Goal: Information Seeking & Learning: Learn about a topic

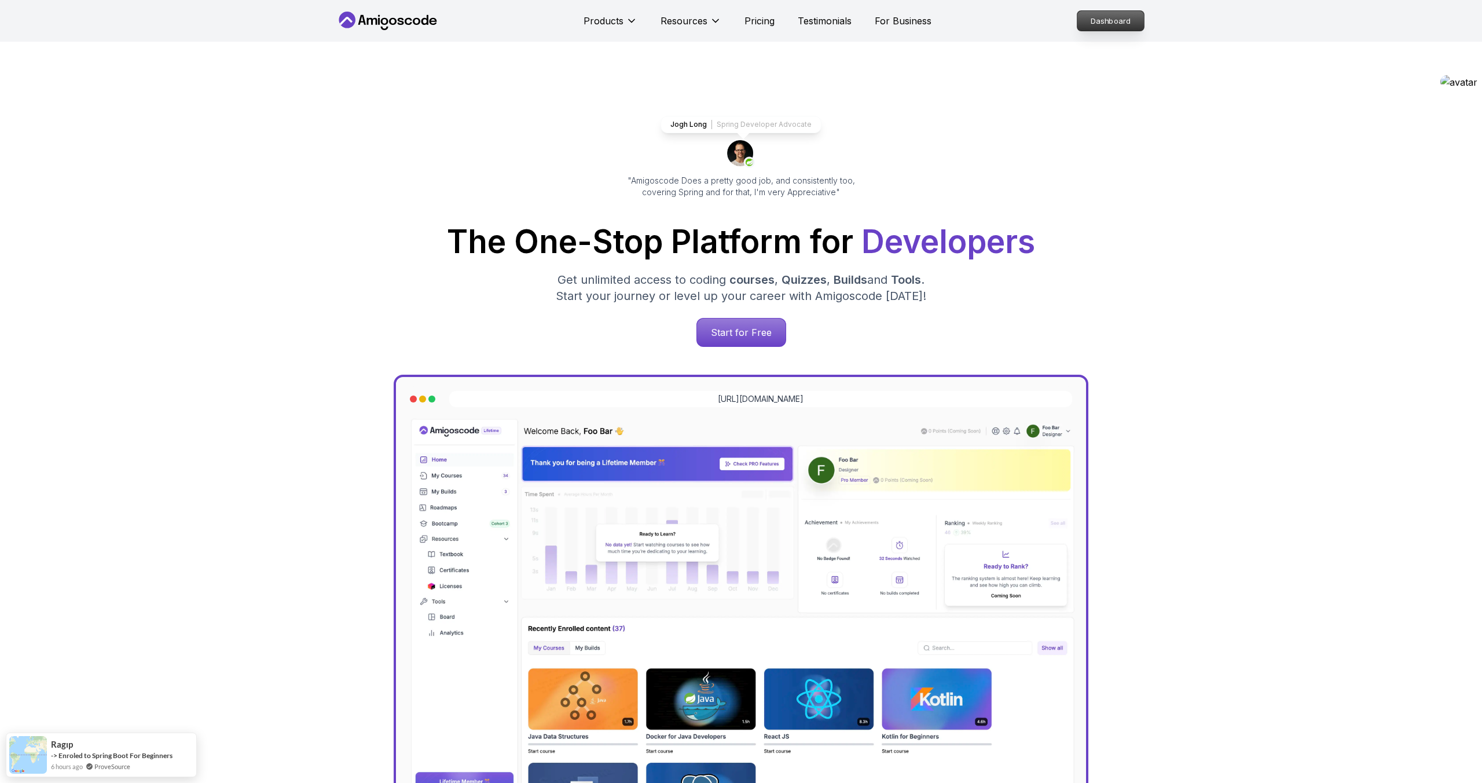
click at [1110, 22] on p "Dashboard" at bounding box center [1110, 21] width 67 height 20
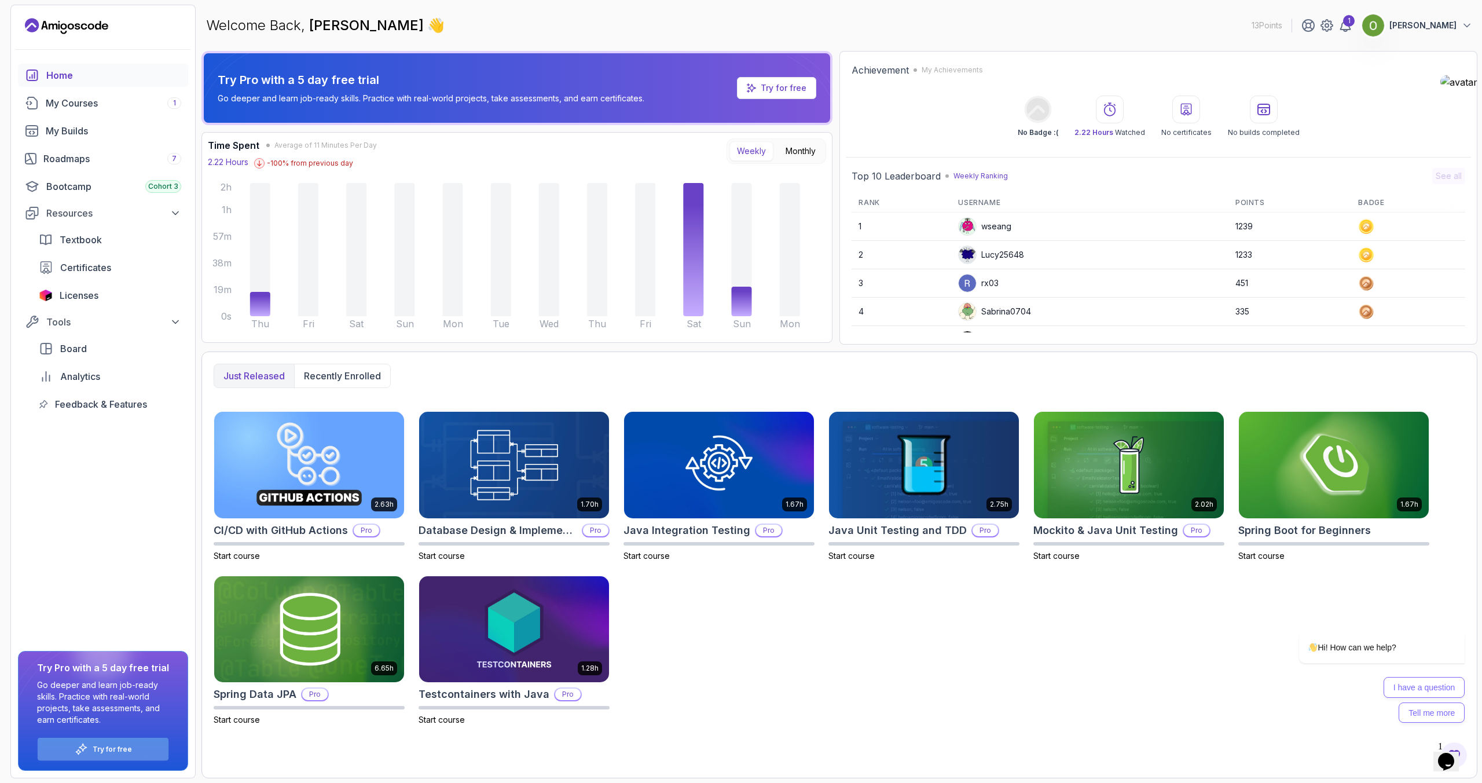
click at [100, 757] on div "Try for free" at bounding box center [103, 749] width 131 height 23
click at [96, 748] on p "Try for free" at bounding box center [112, 748] width 39 height 9
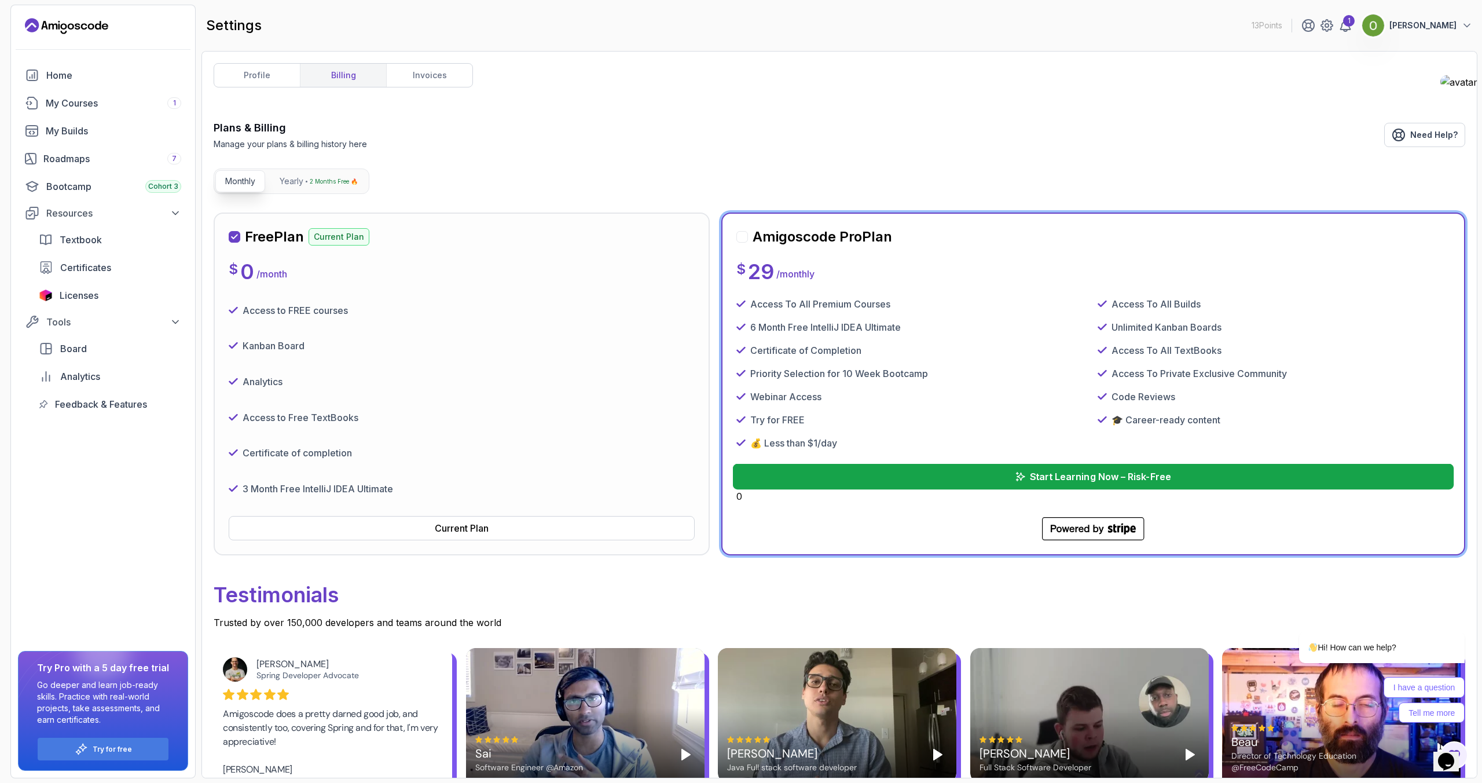
click at [1146, 476] on p "Start Learning Now – Risk-Free" at bounding box center [1099, 477] width 141 height 14
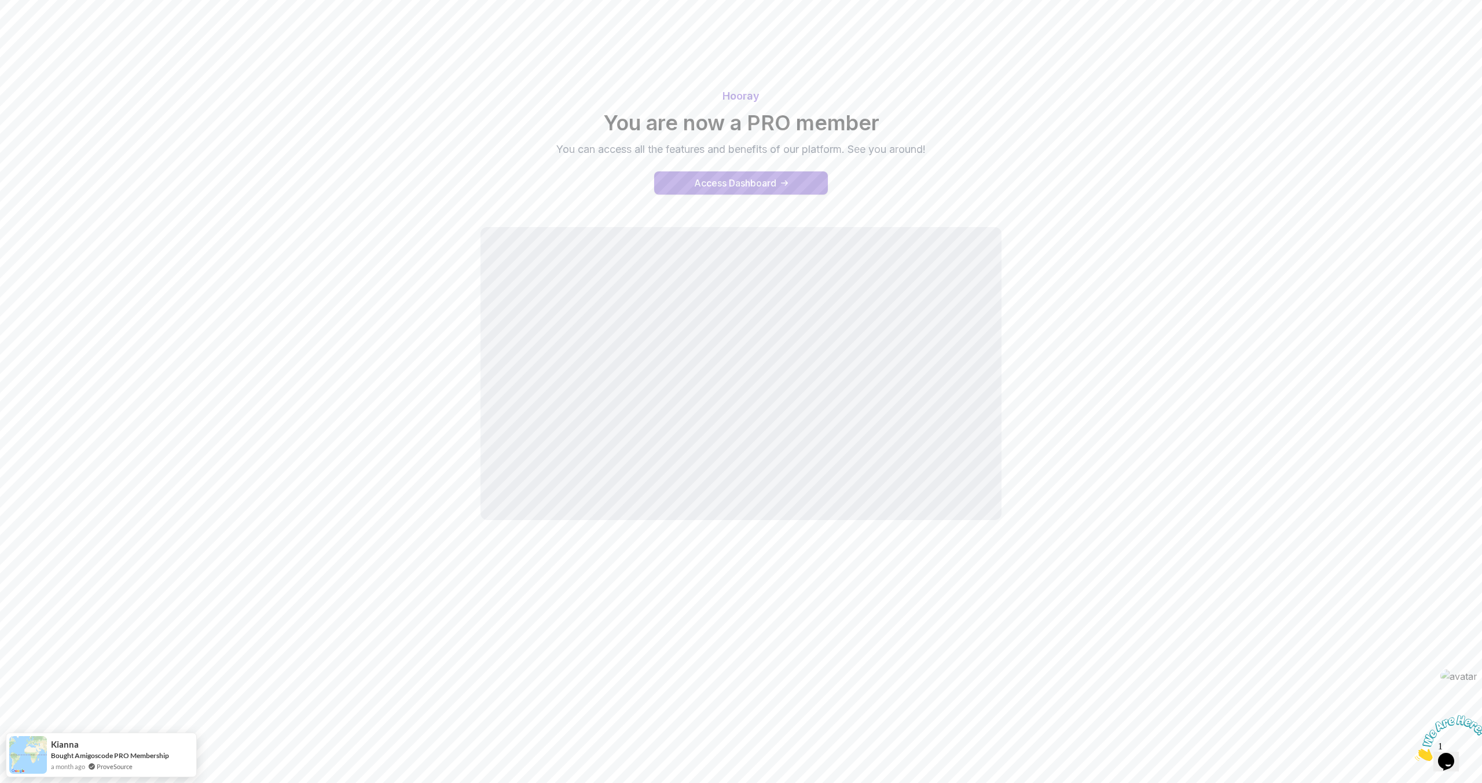
click at [731, 182] on div "Access Dashboard" at bounding box center [735, 183] width 82 height 14
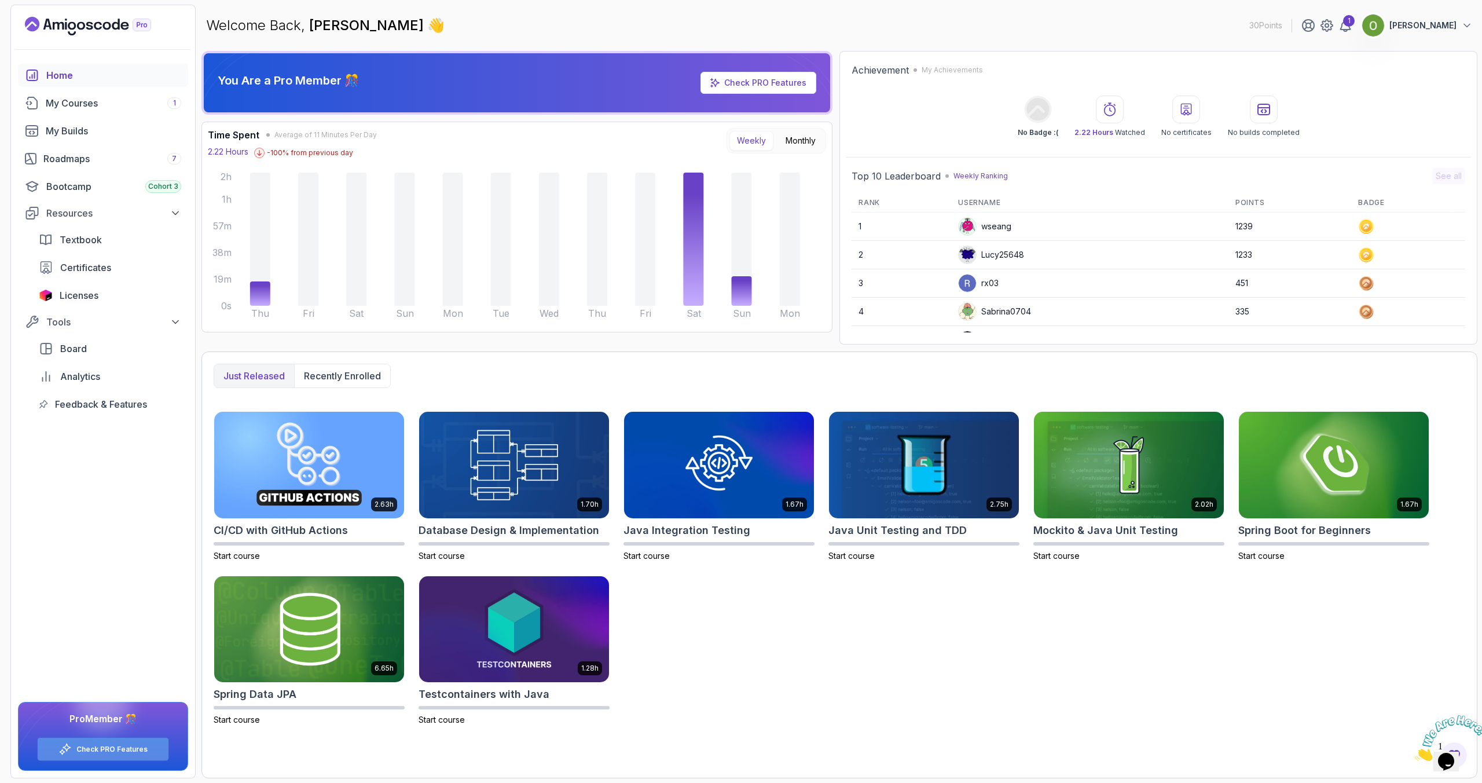
click at [101, 750] on link "Check PRO Features" at bounding box center [111, 748] width 71 height 9
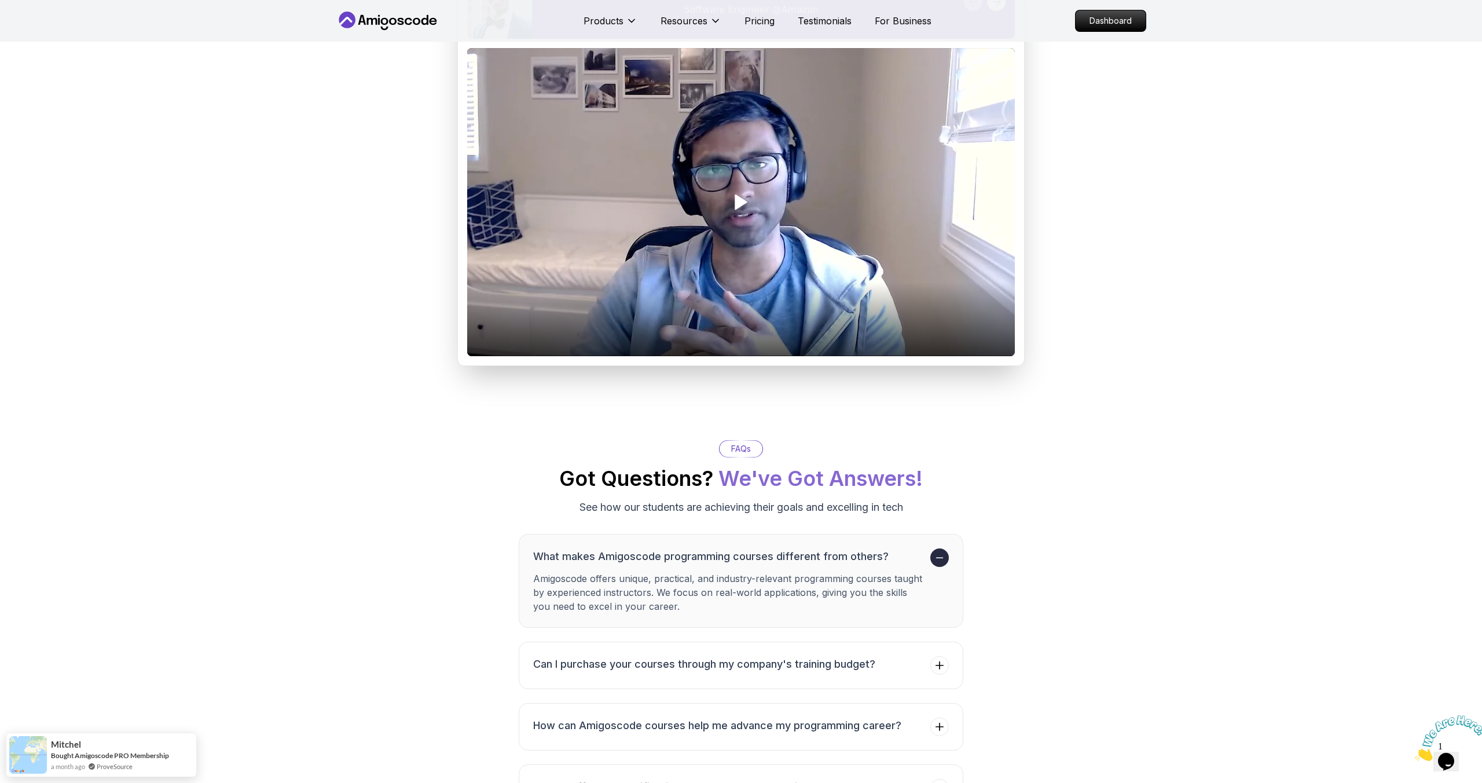
scroll to position [1029, 0]
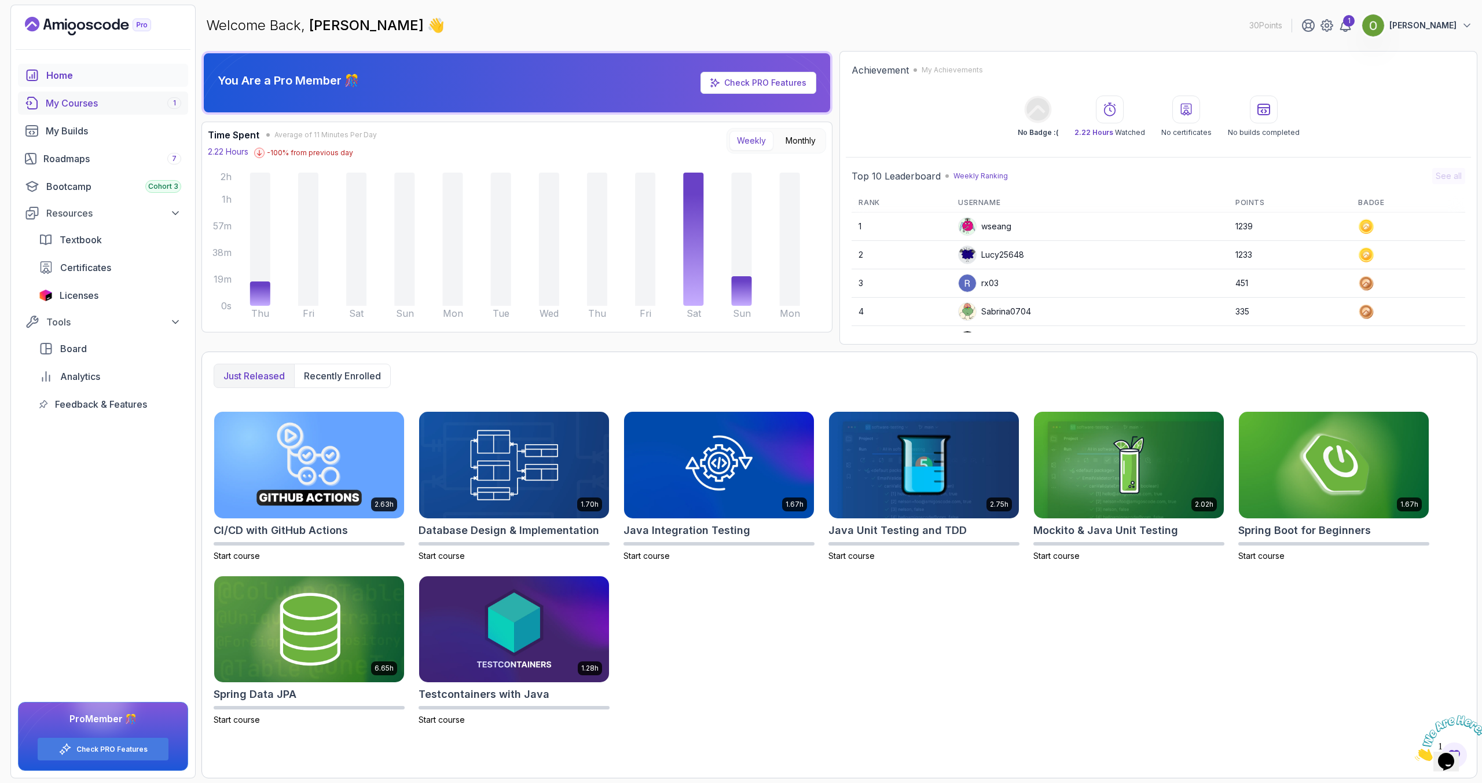
click at [92, 106] on div "My Courses 1" at bounding box center [113, 103] width 135 height 14
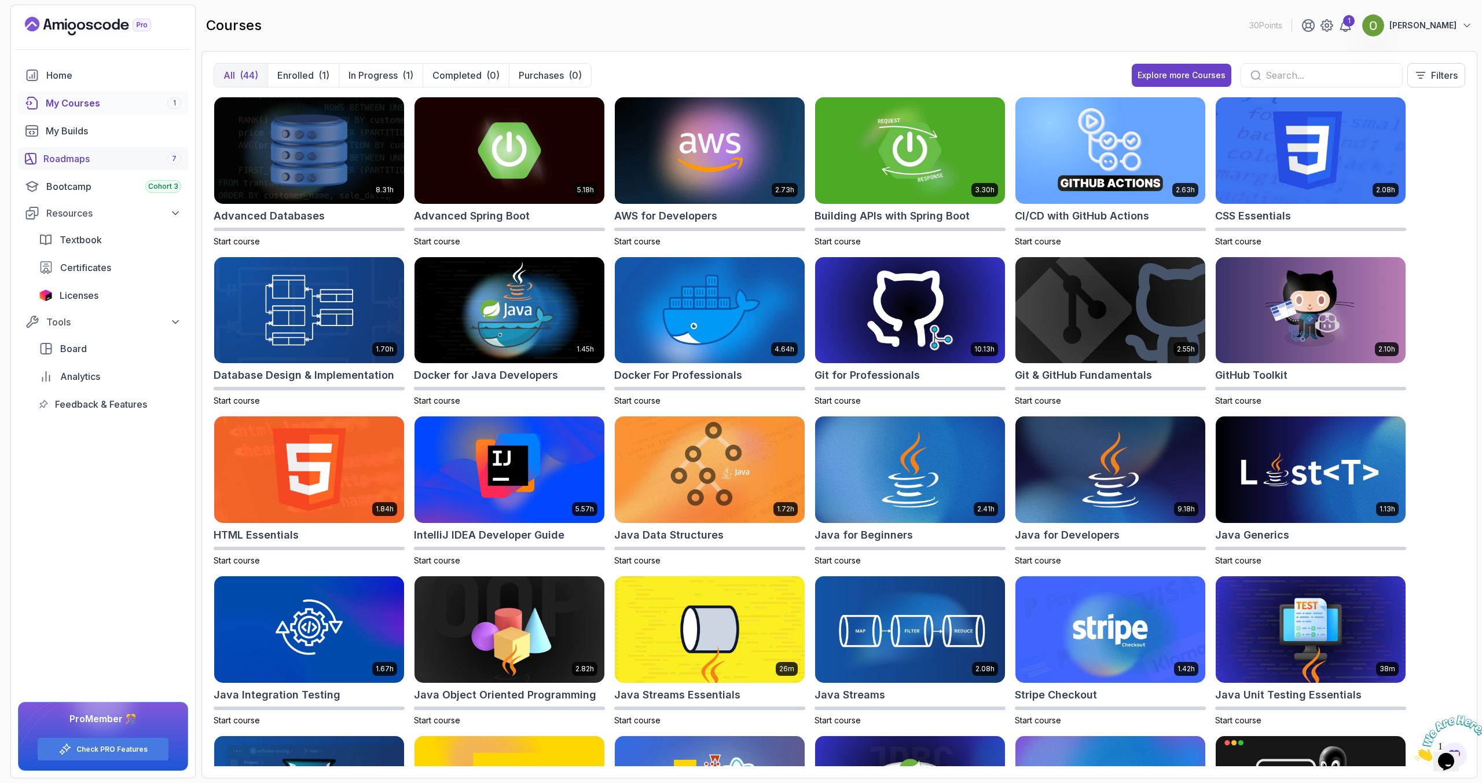
click at [74, 155] on div "Roadmaps 7" at bounding box center [112, 159] width 138 height 14
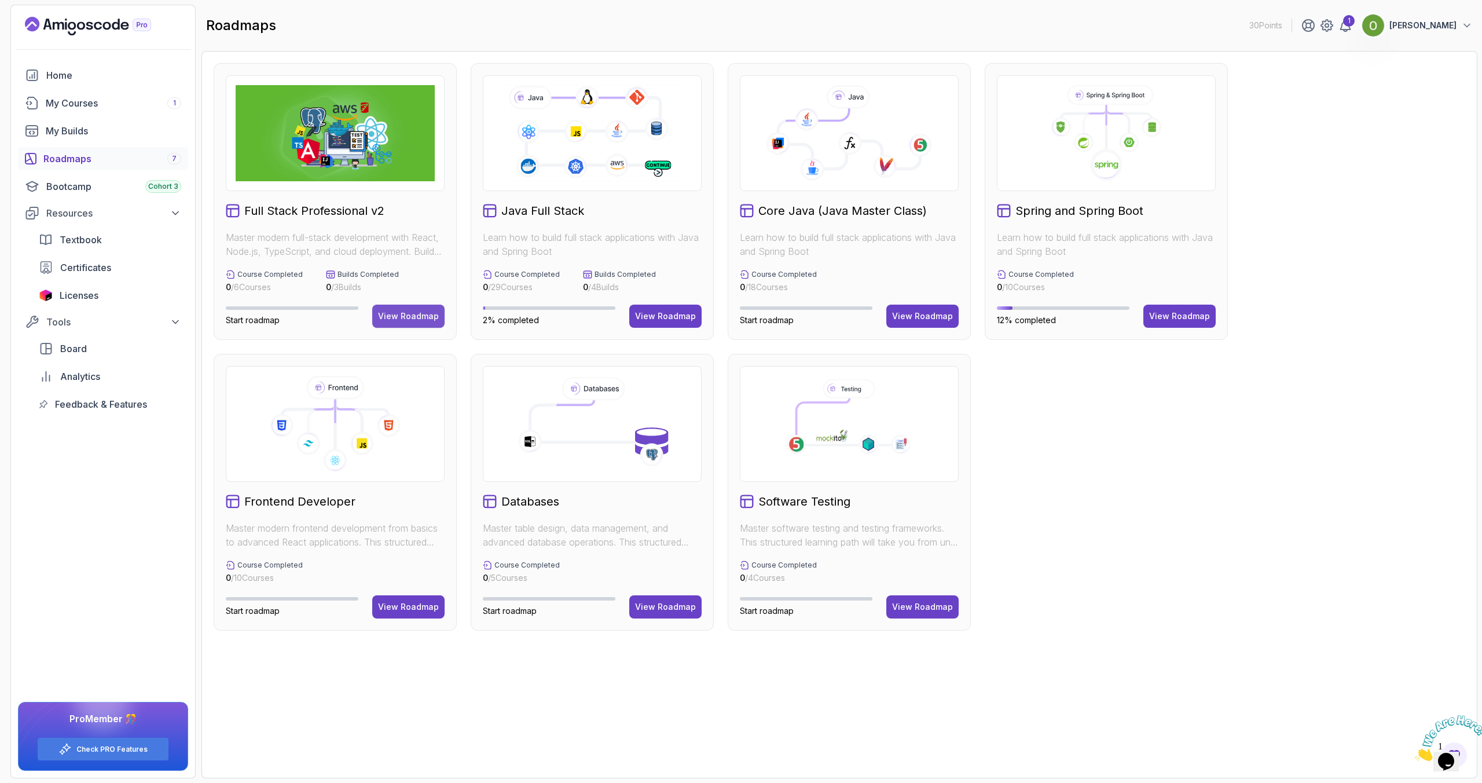
click at [392, 313] on div "View Roadmap" at bounding box center [408, 316] width 61 height 12
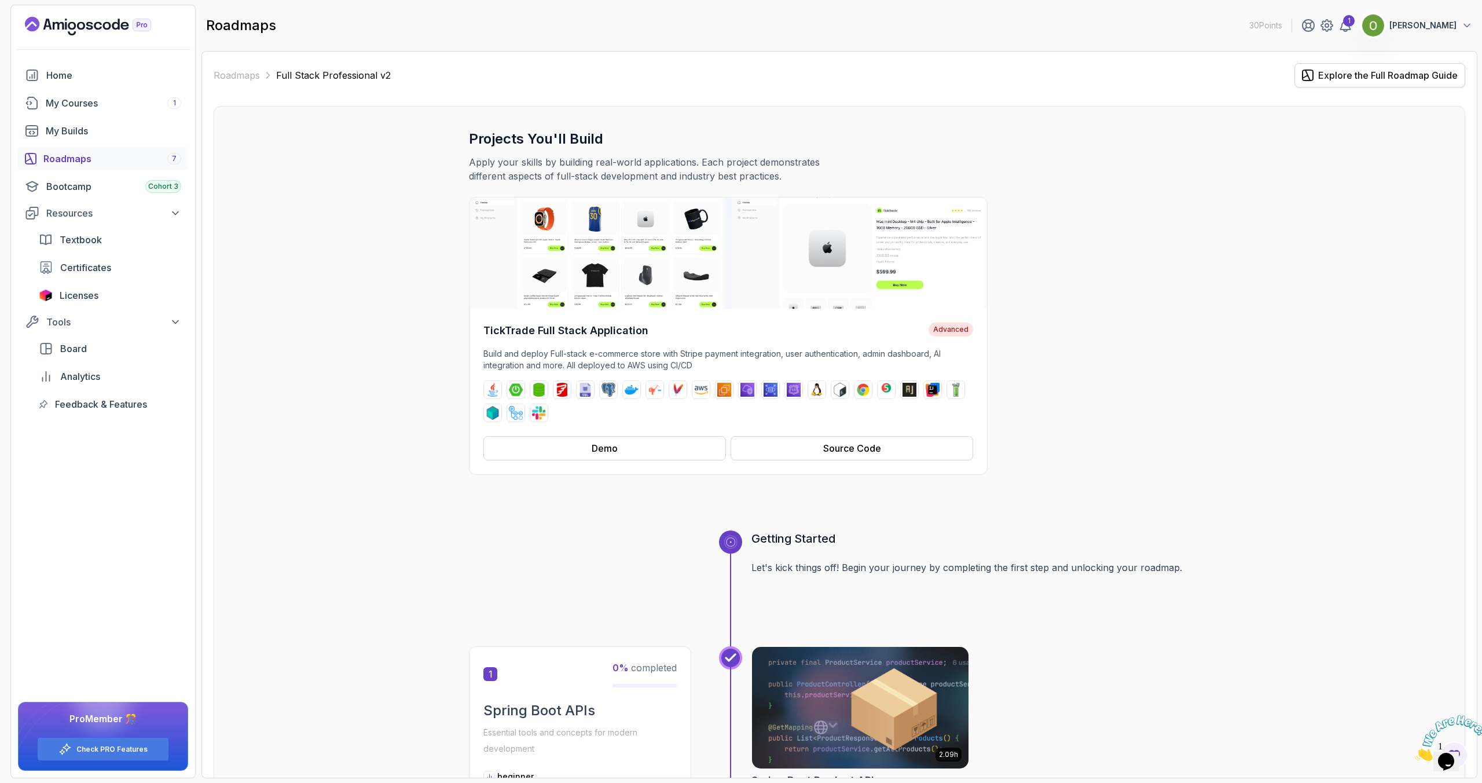
click at [1324, 75] on div "Explore the Full Roadmap Guide" at bounding box center [1388, 75] width 140 height 14
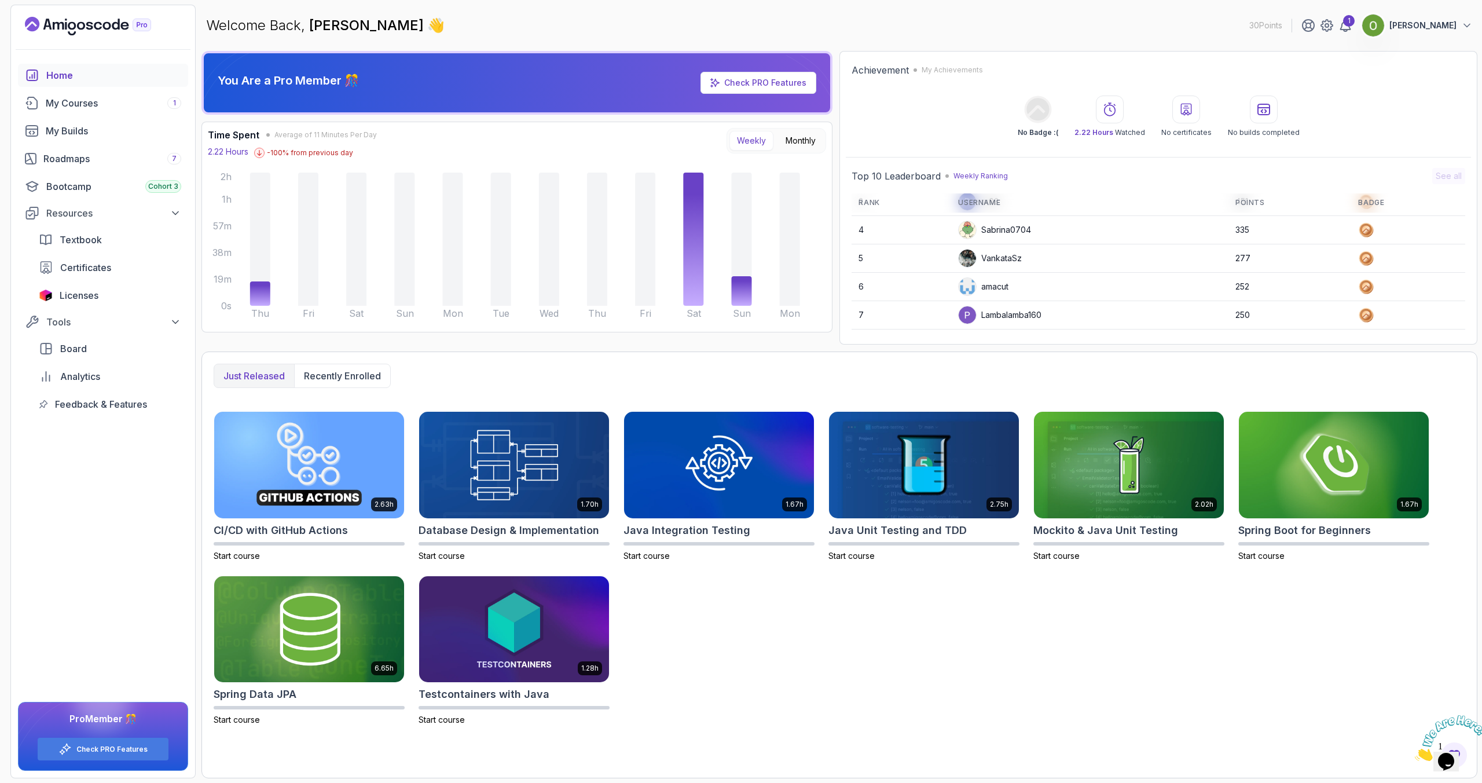
scroll to position [83, 0]
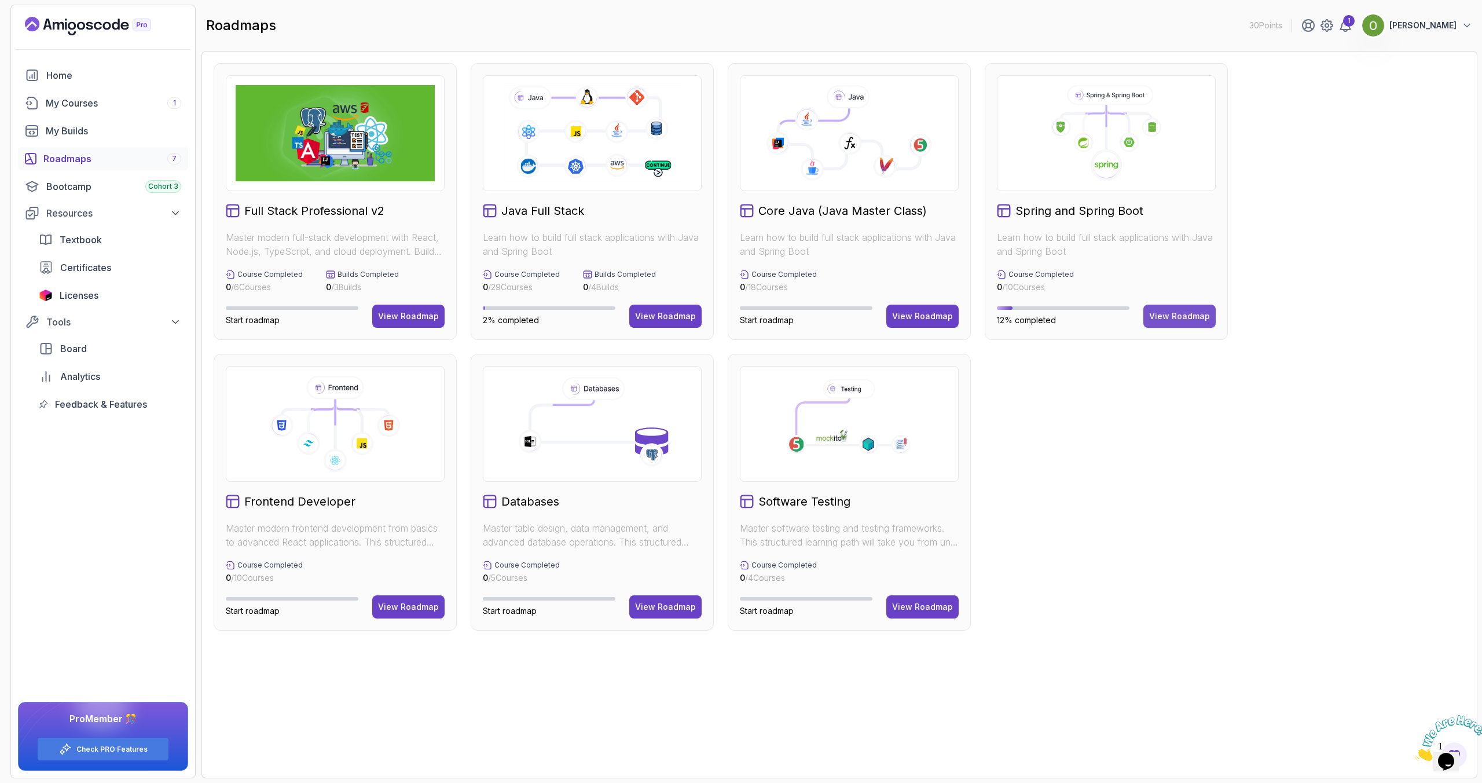
click at [1166, 316] on div "View Roadmap" at bounding box center [1179, 316] width 61 height 12
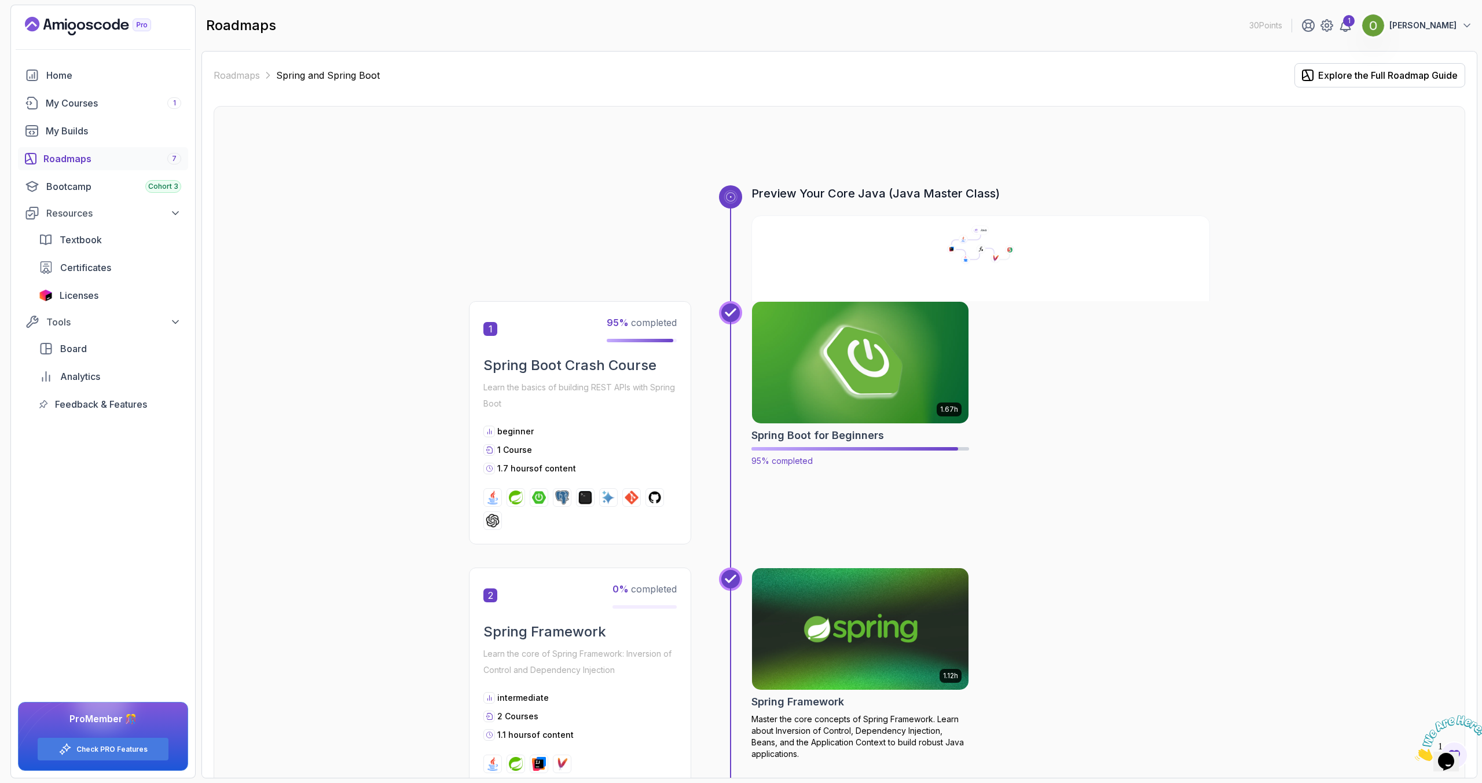
click at [814, 386] on img at bounding box center [861, 362] width 228 height 127
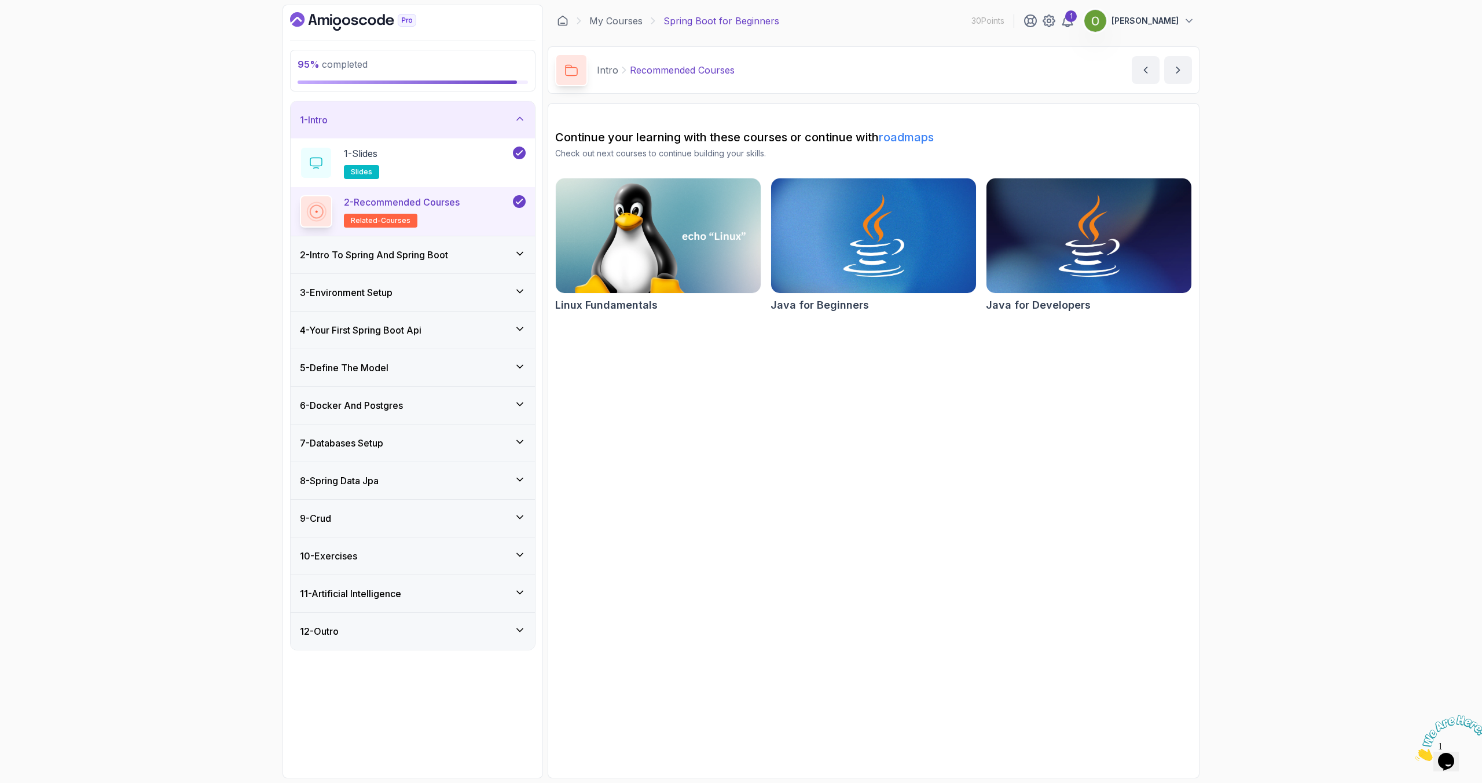
click at [349, 625] on div "12 - Outro" at bounding box center [413, 631] width 226 height 14
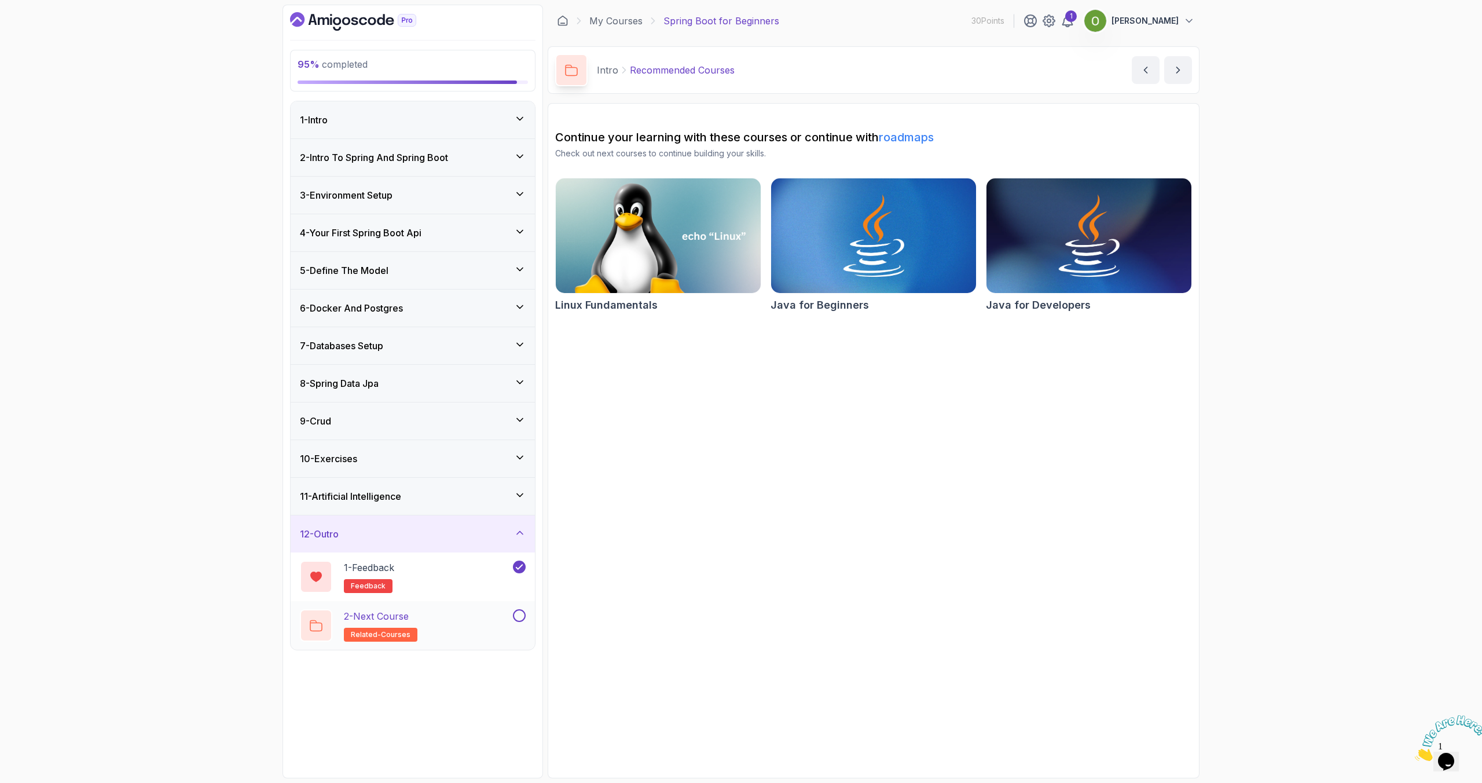
click at [518, 615] on button at bounding box center [519, 615] width 13 height 13
click at [418, 466] on div "10 - Exercises" at bounding box center [413, 458] width 244 height 37
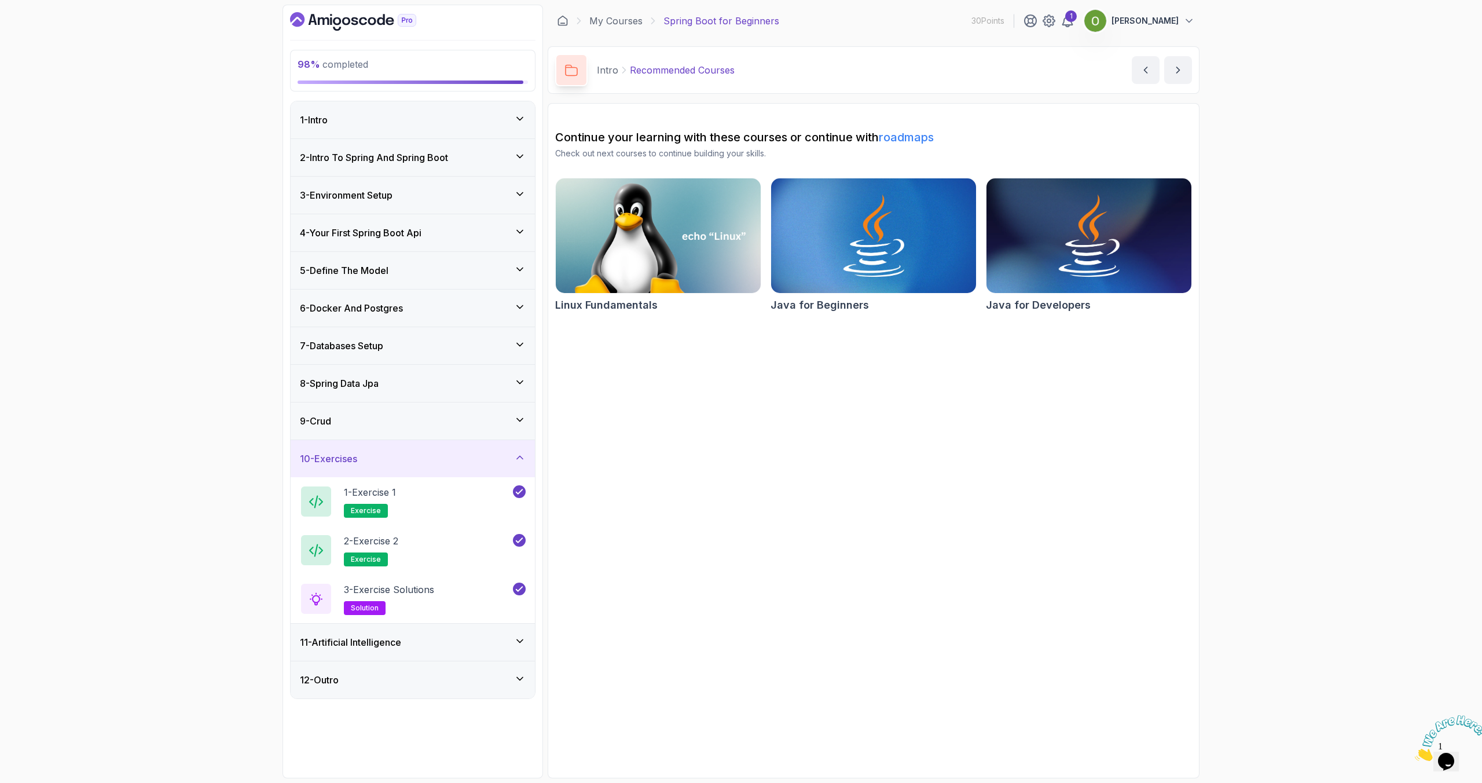
click at [407, 417] on div "9 - Crud" at bounding box center [413, 421] width 226 height 14
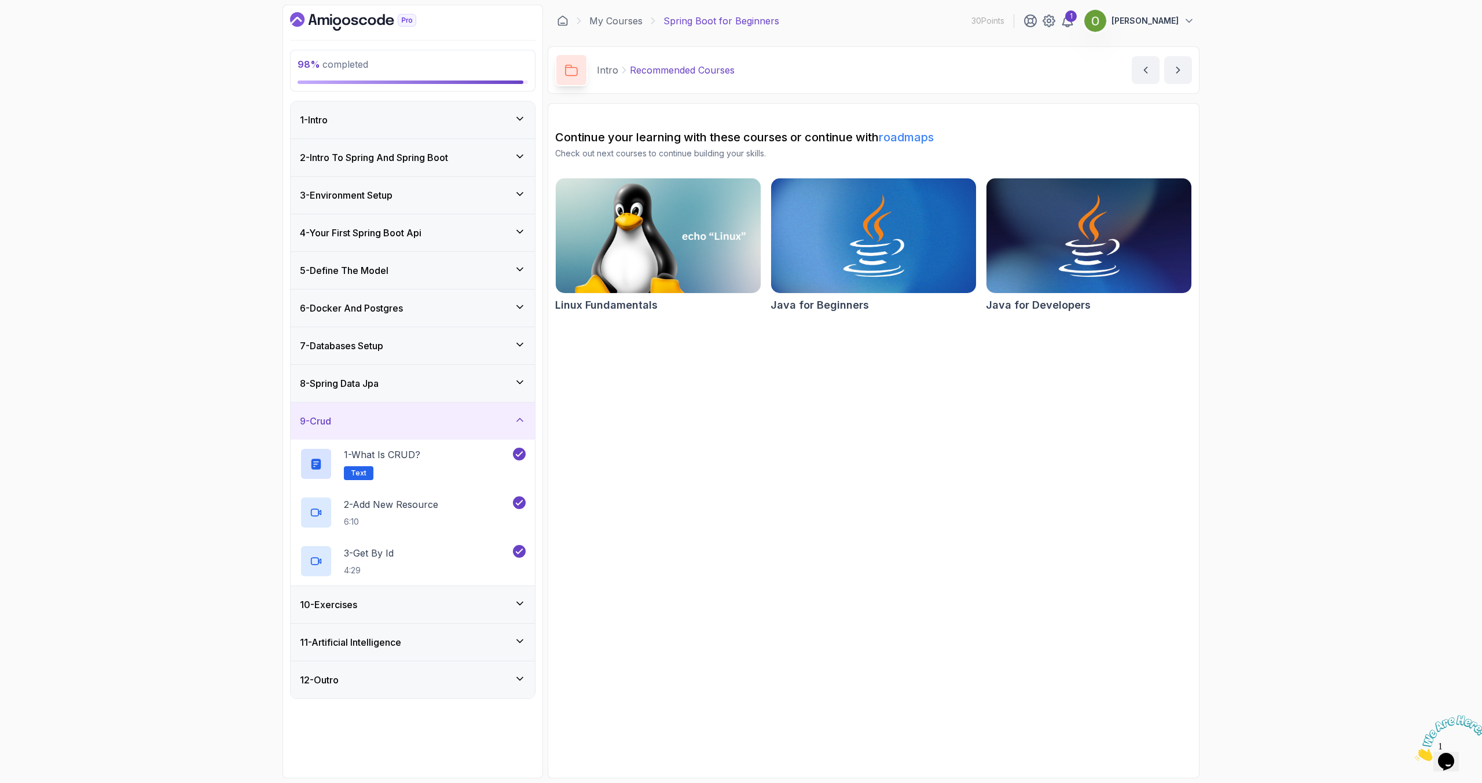
click at [402, 371] on div "8 - Spring Data Jpa" at bounding box center [413, 383] width 244 height 37
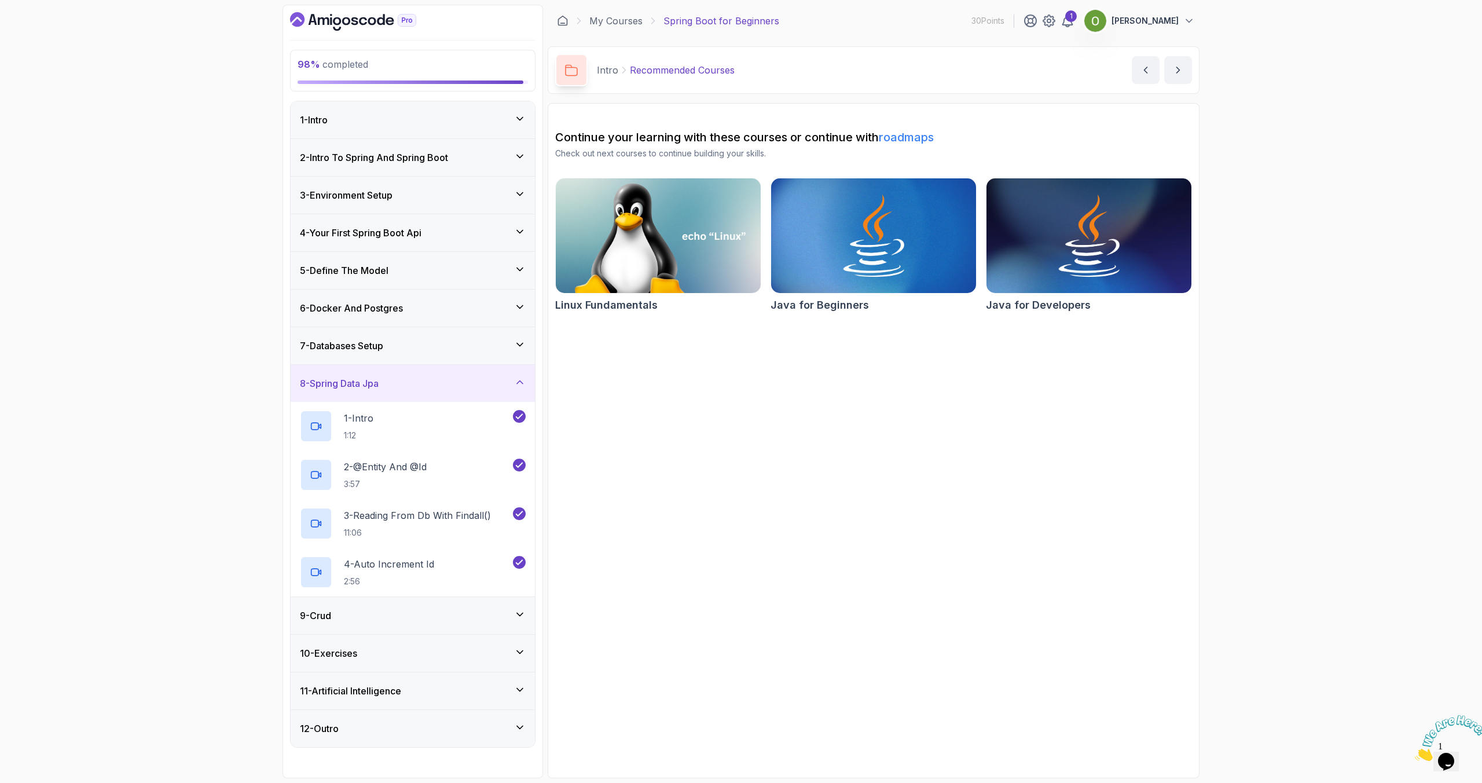
click at [397, 337] on div "7 - Databases Setup" at bounding box center [413, 345] width 244 height 37
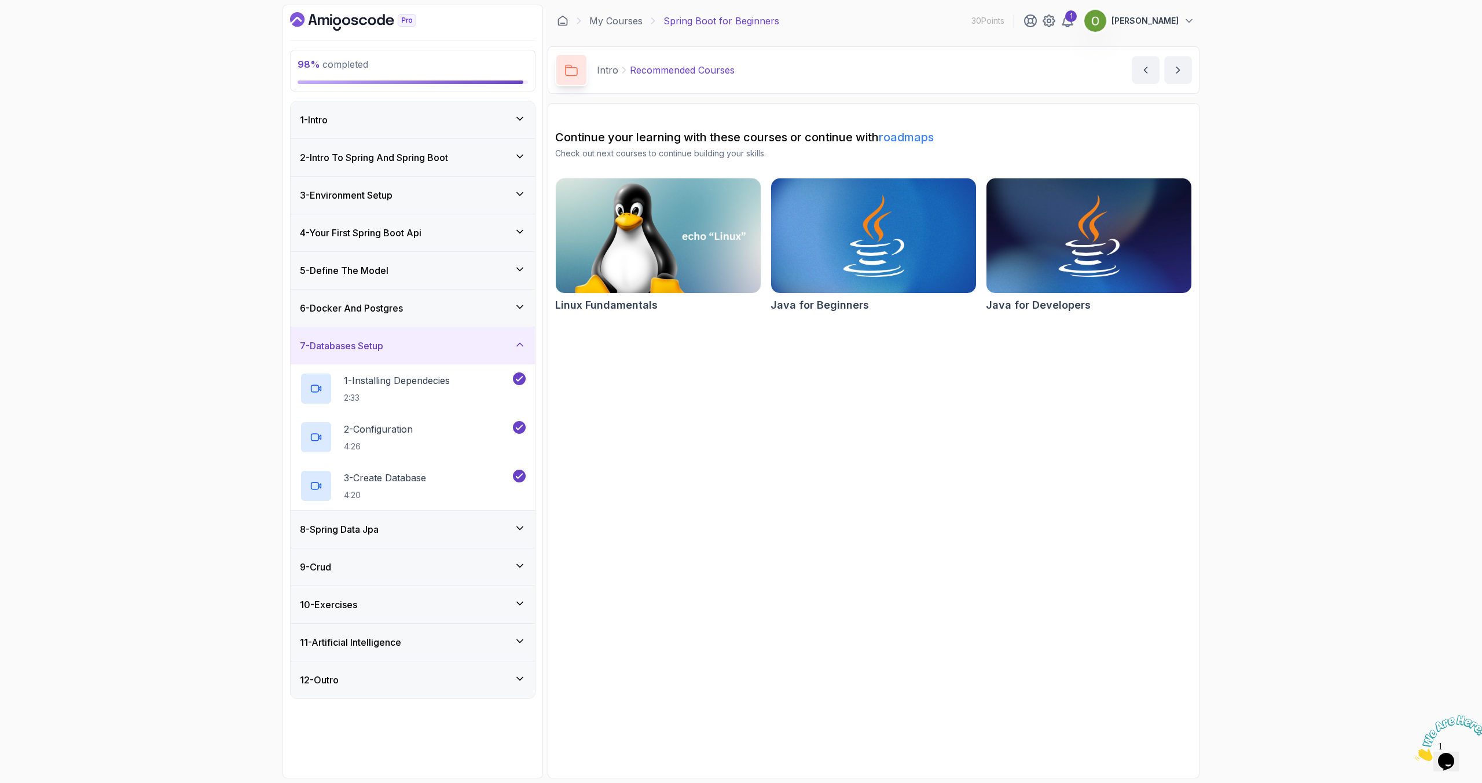
click at [394, 301] on h3 "6 - Docker And Postgres" at bounding box center [351, 308] width 103 height 14
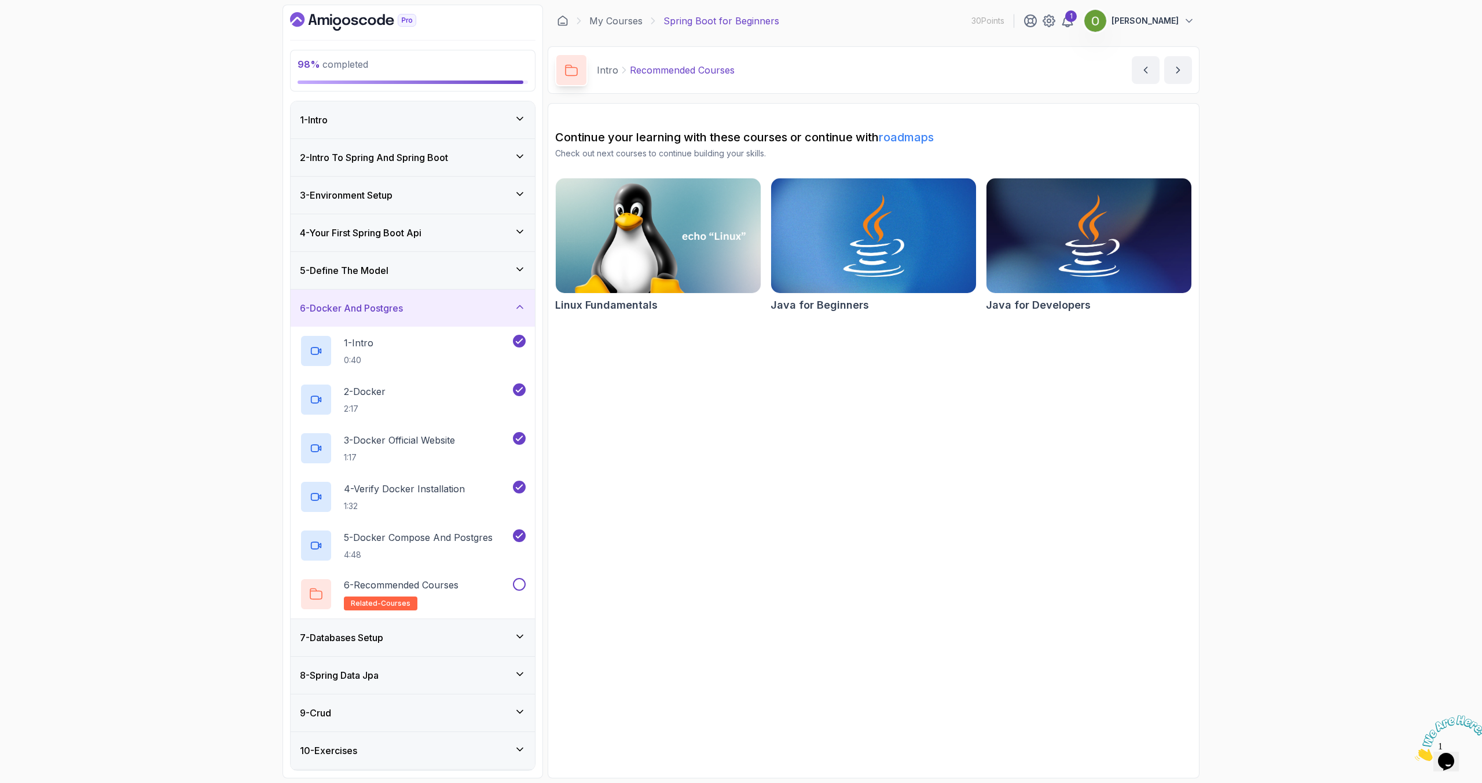
click at [388, 265] on h3 "5 - Define The Model" at bounding box center [344, 270] width 89 height 14
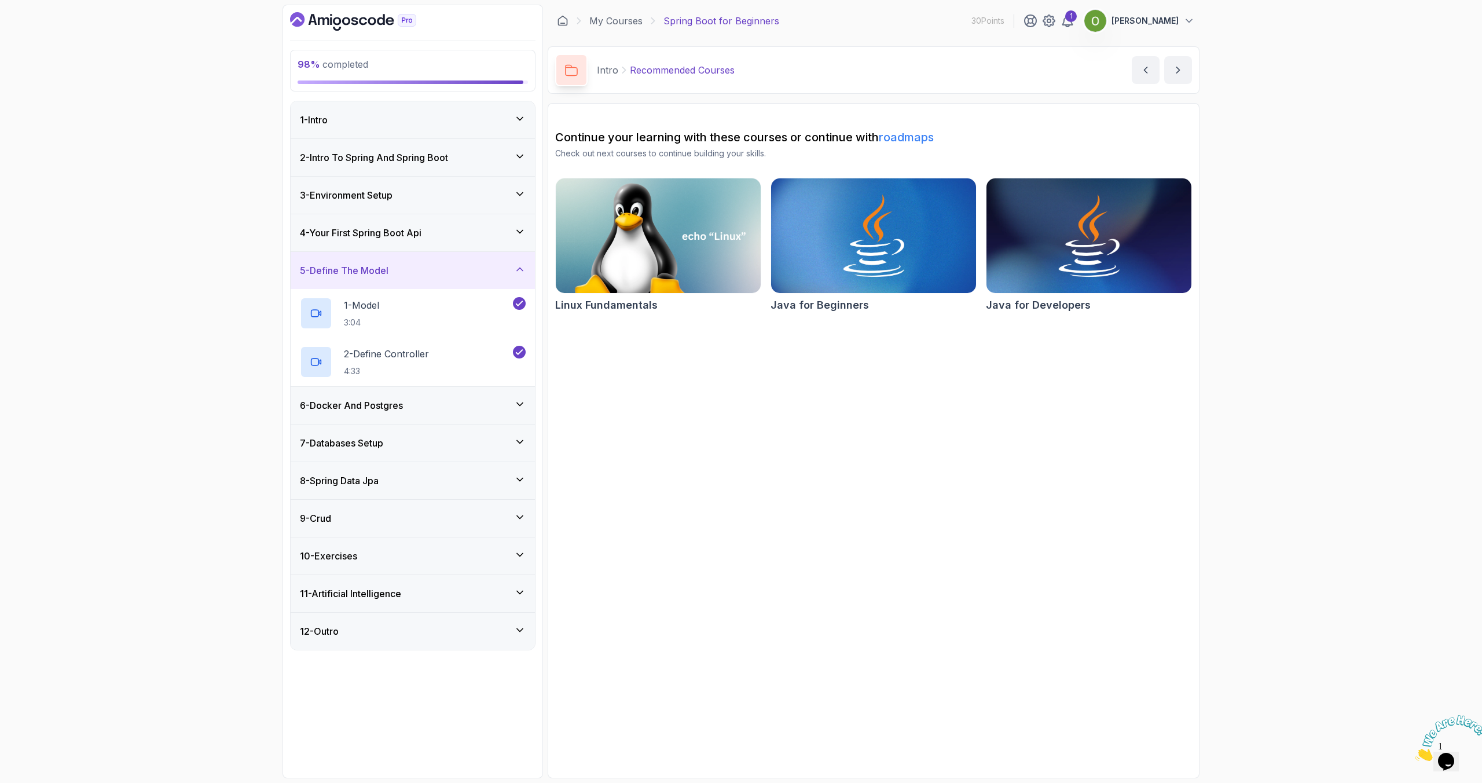
click at [386, 232] on h3 "4 - Your First Spring Boot Api" at bounding box center [361, 233] width 122 height 14
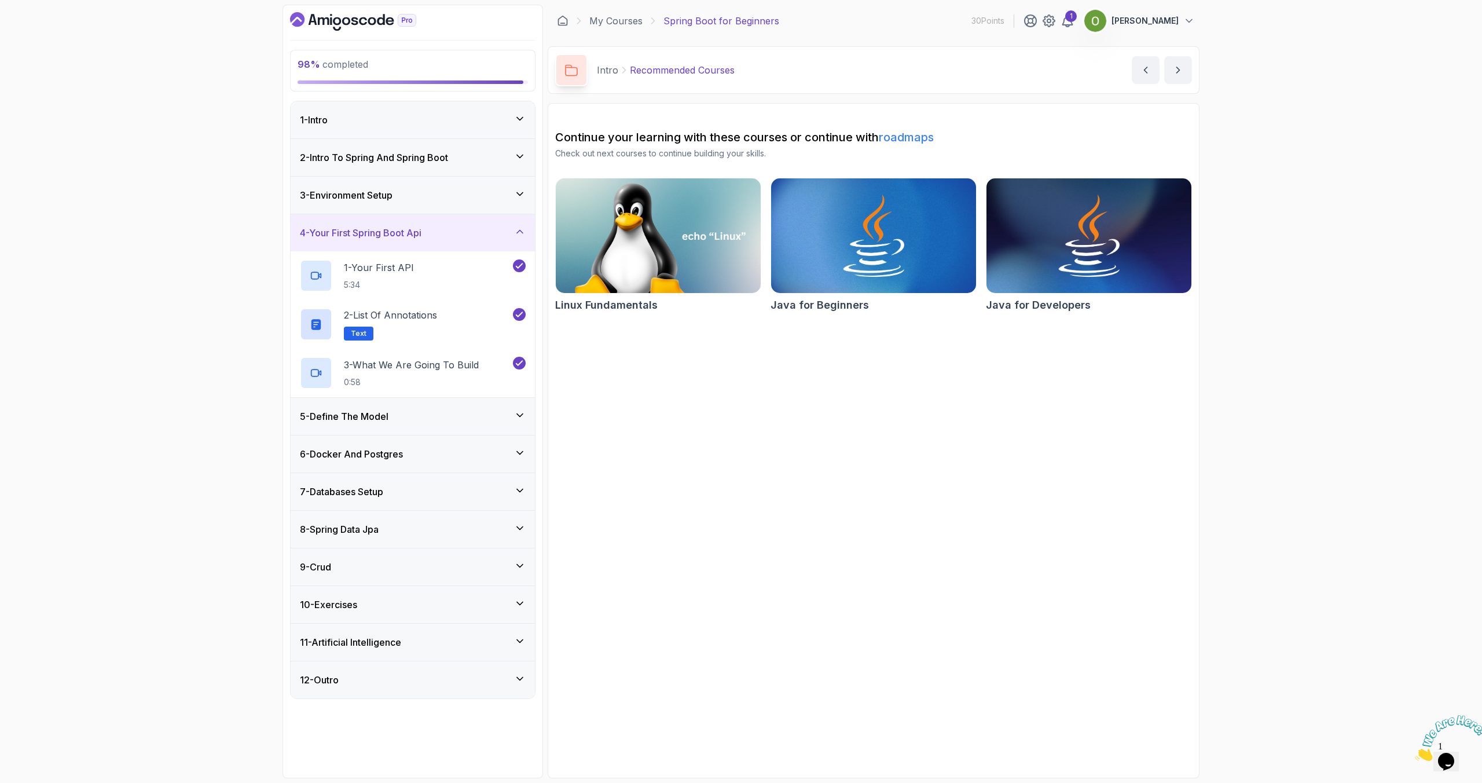
click at [381, 192] on h3 "3 - Environment Setup" at bounding box center [346, 195] width 93 height 14
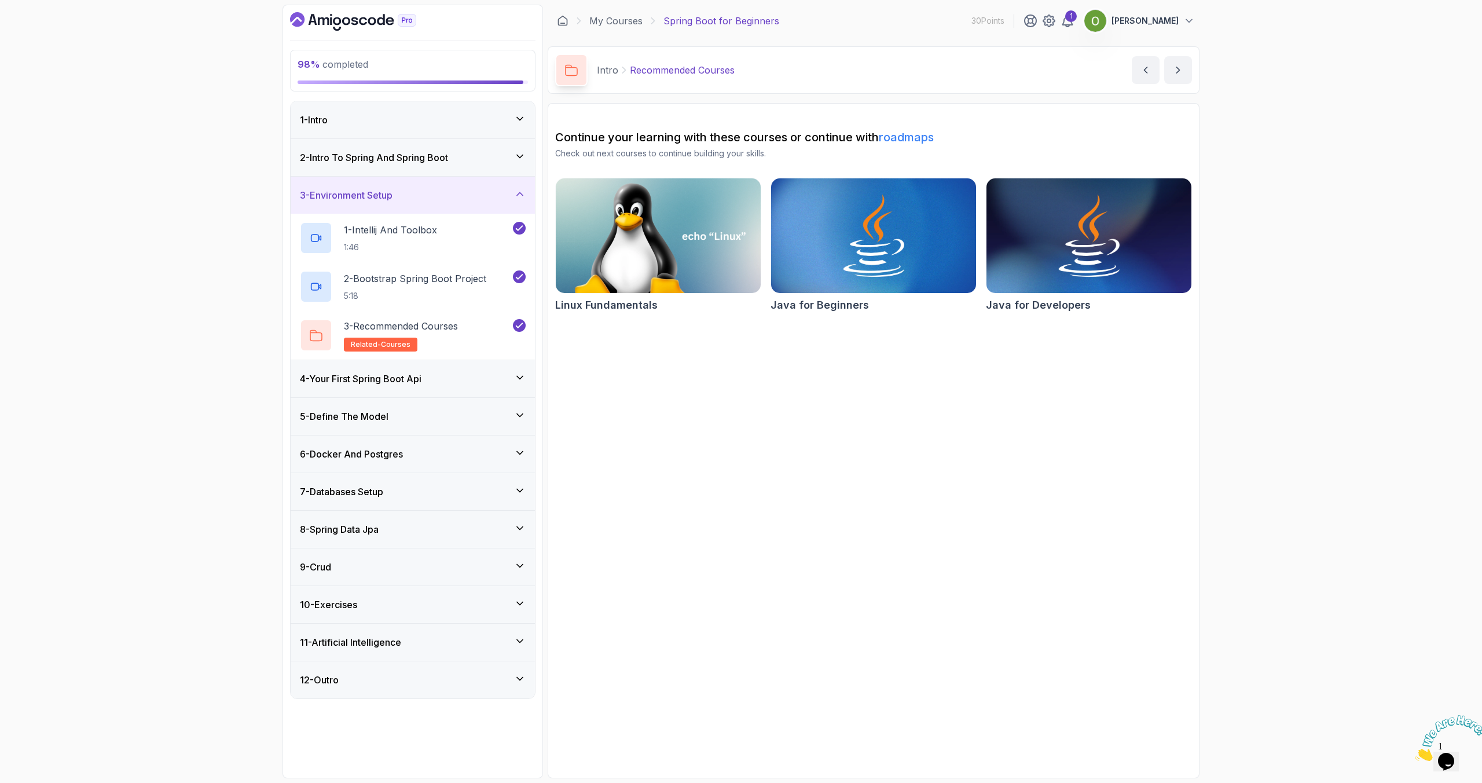
click at [380, 162] on h3 "2 - Intro To Spring And Spring Boot" at bounding box center [374, 158] width 148 height 14
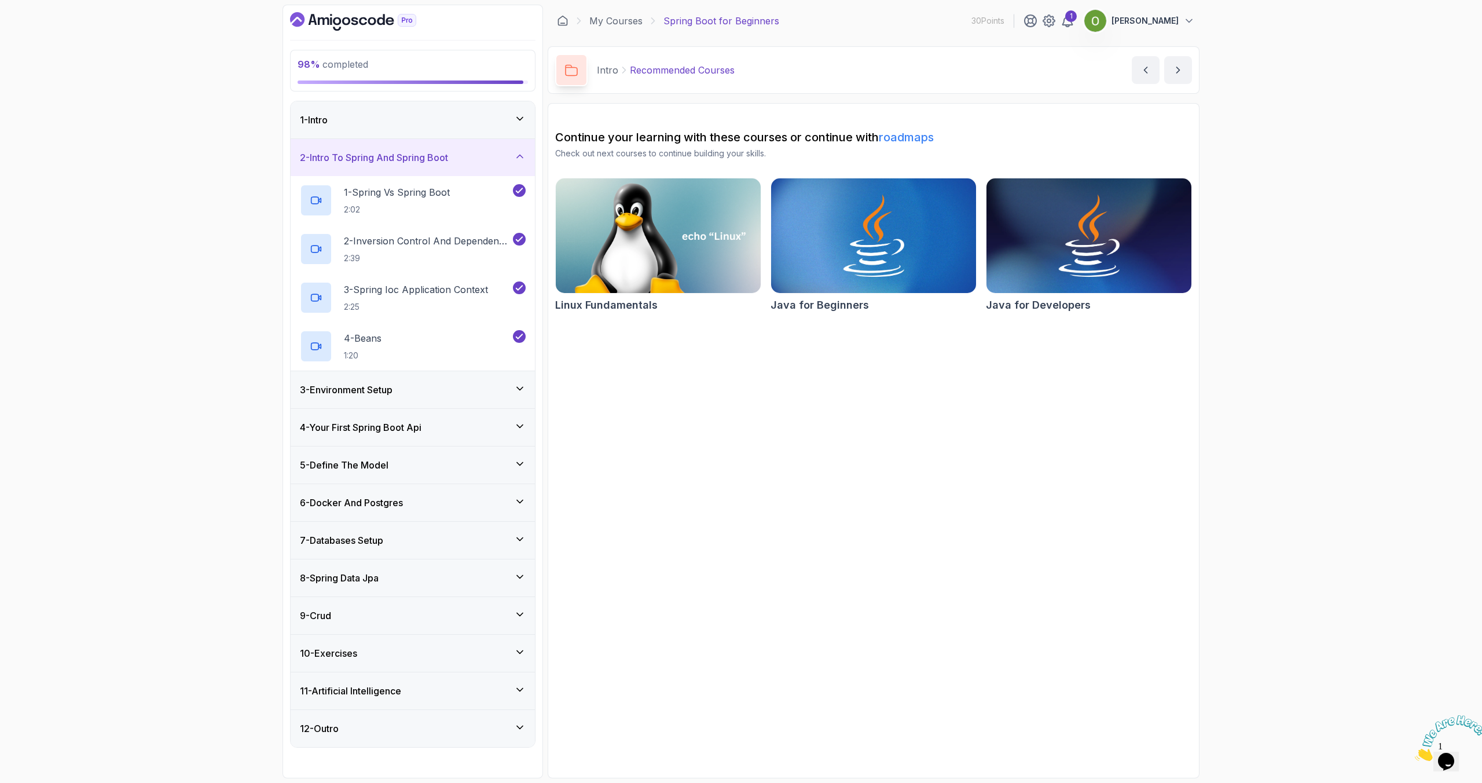
click at [377, 127] on div "1 - Intro" at bounding box center [413, 119] width 244 height 37
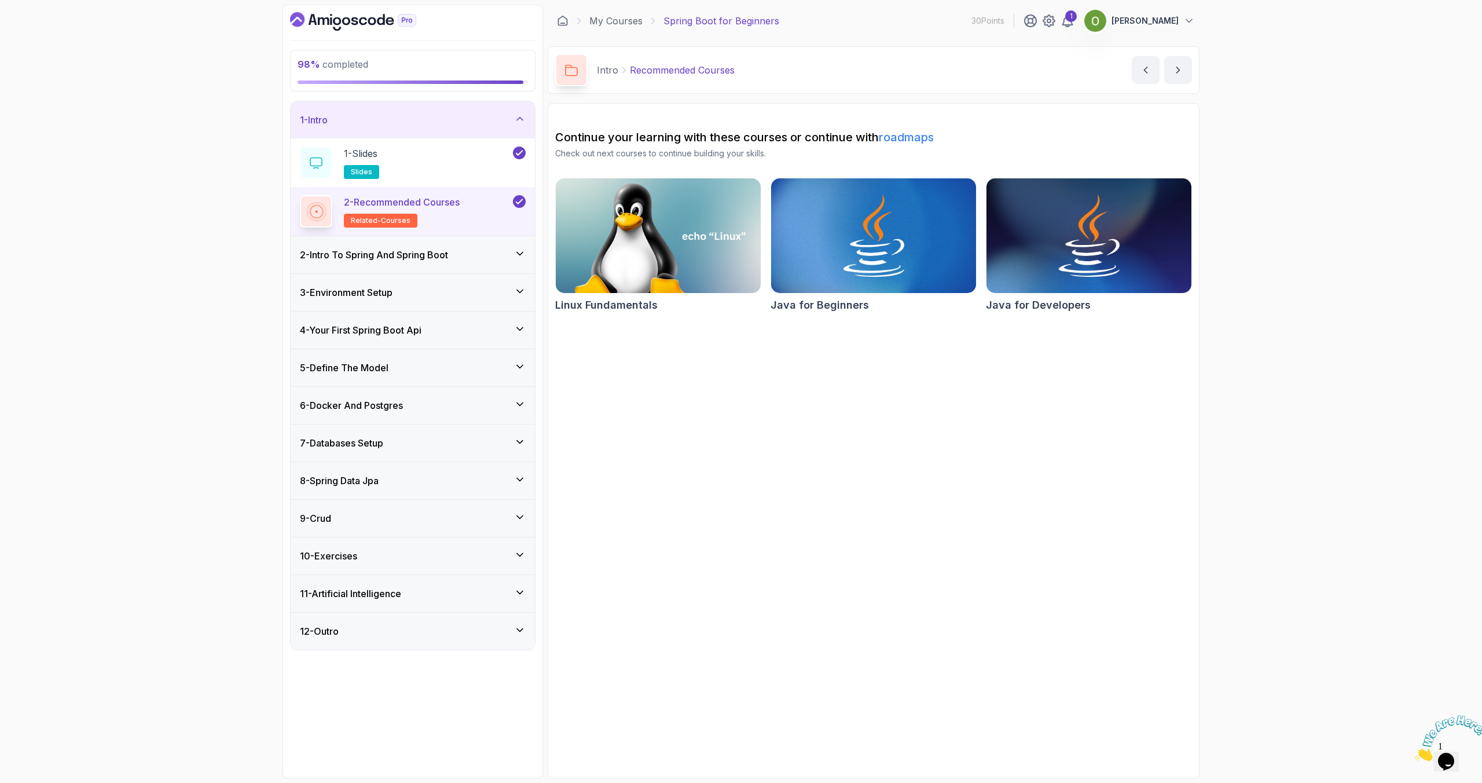
click at [346, 622] on div "12 - Outro" at bounding box center [413, 631] width 244 height 37
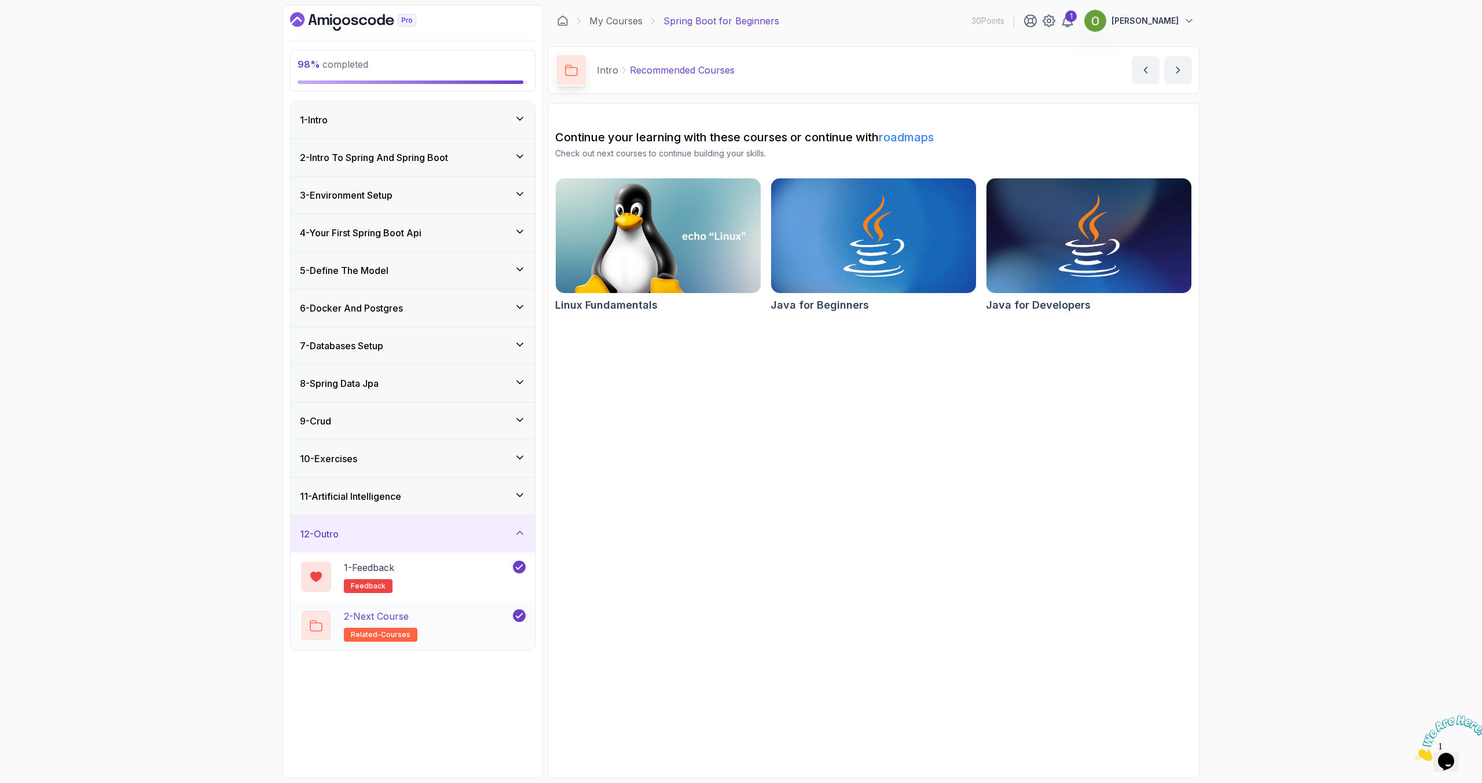
click at [379, 625] on h2 "2 - Next Course related-courses" at bounding box center [381, 625] width 74 height 32
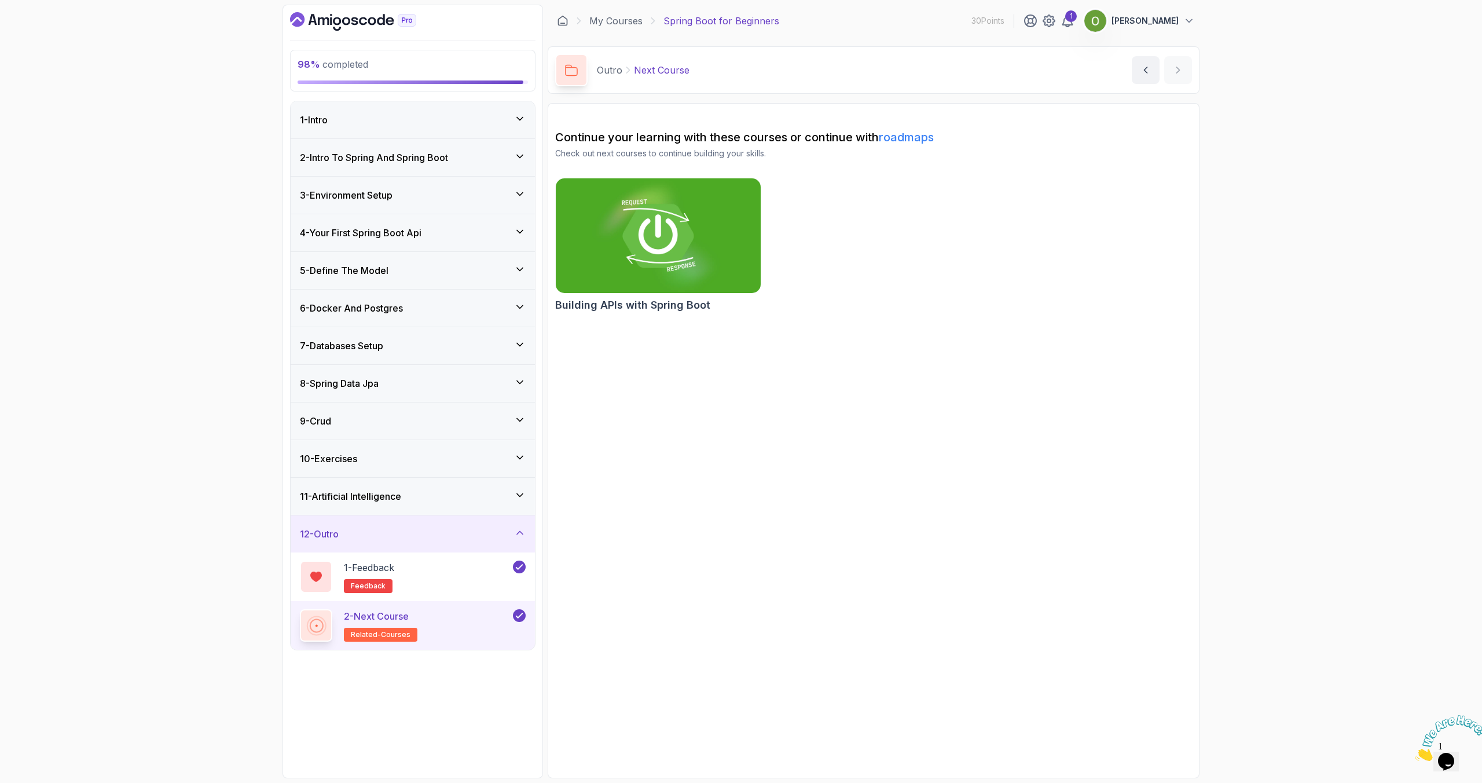
click at [641, 305] on h2 "Building APIs with Spring Boot" at bounding box center [632, 305] width 155 height 16
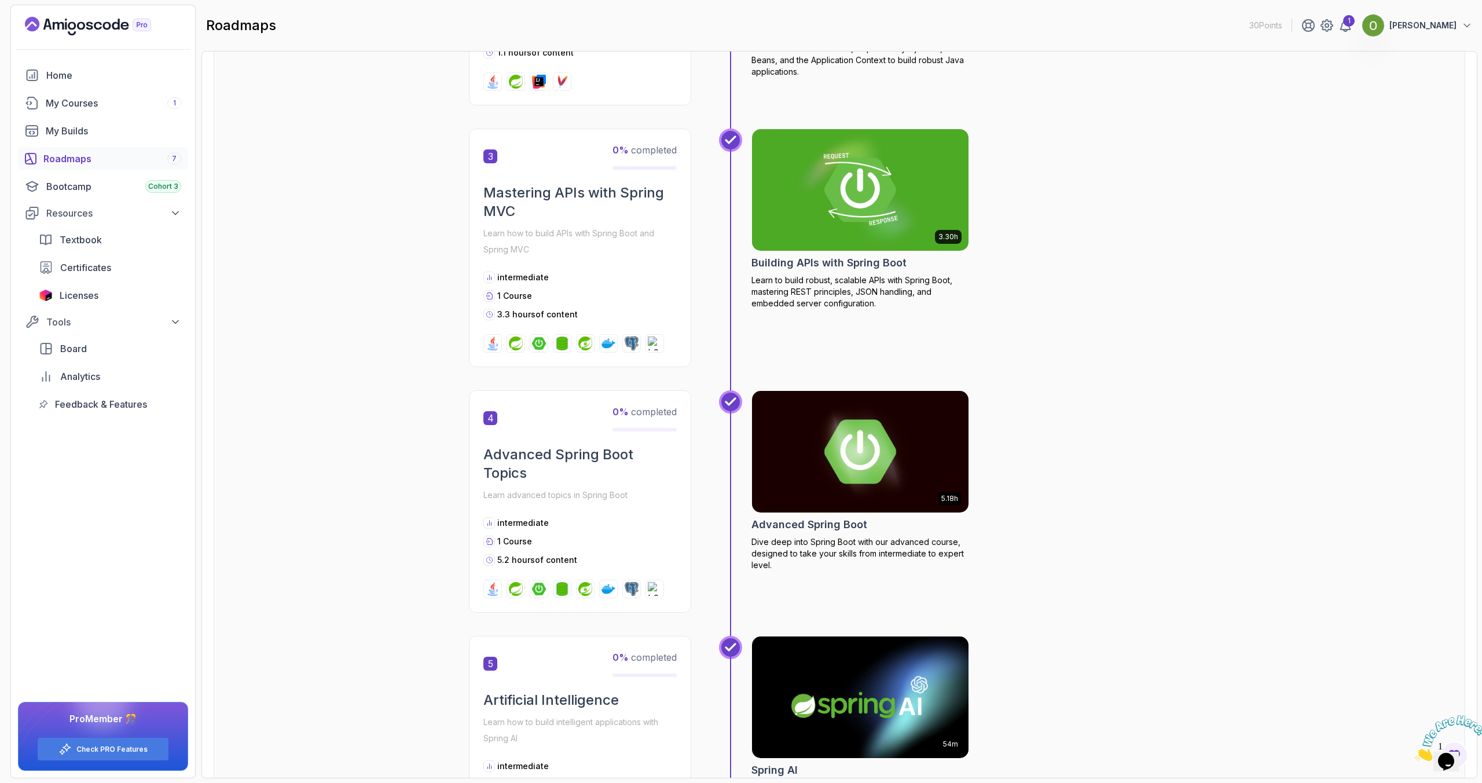
scroll to position [810, 0]
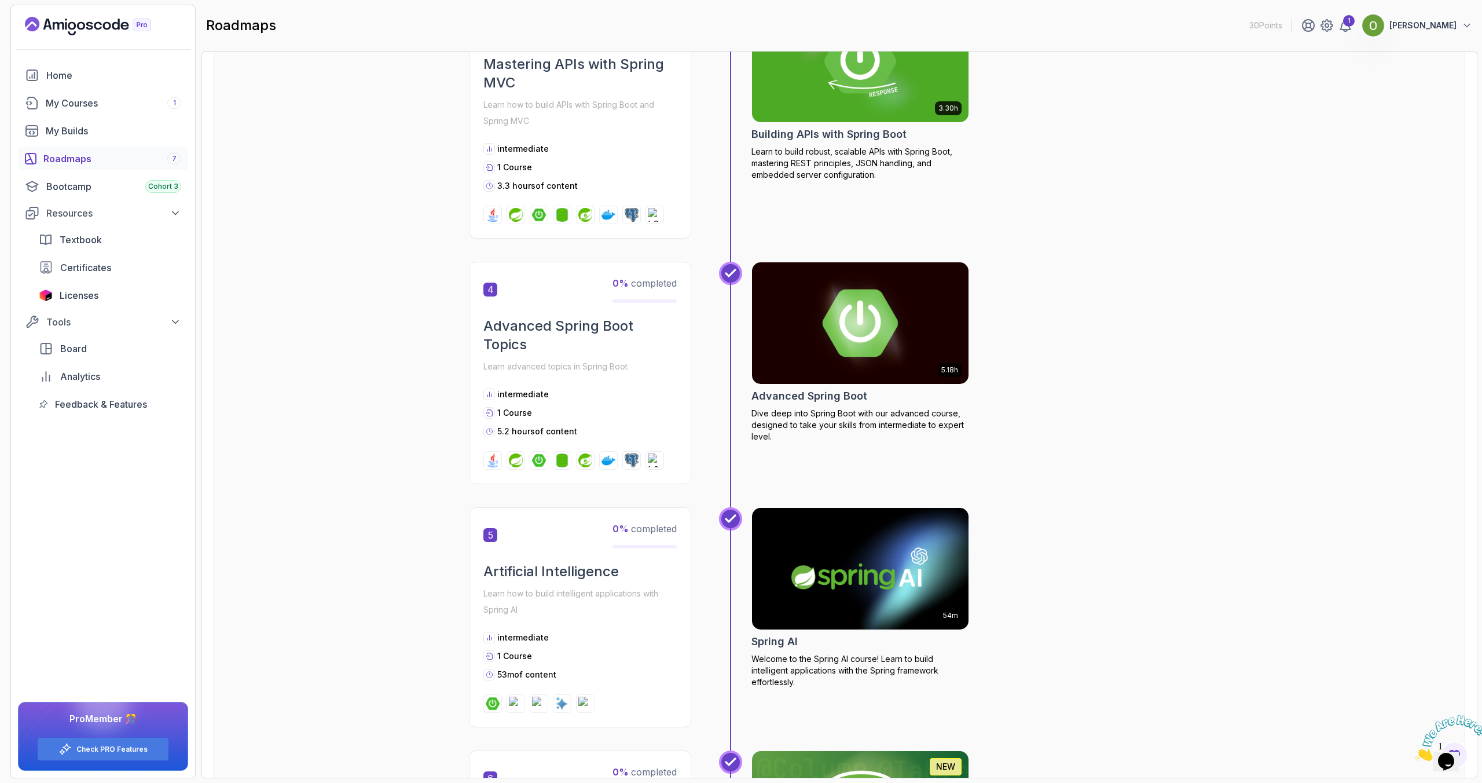
click at [827, 391] on h2 "Advanced Spring Boot" at bounding box center [809, 396] width 116 height 16
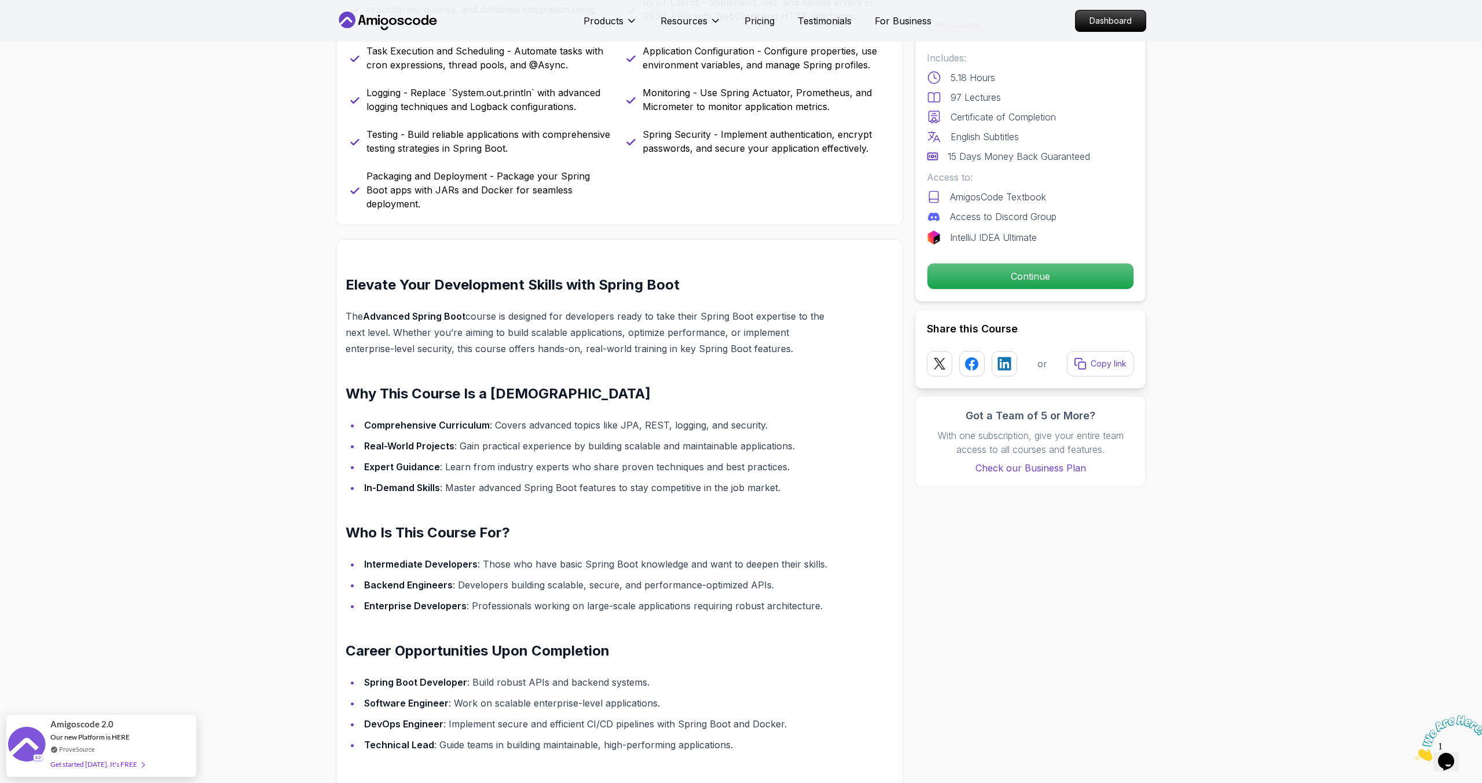
scroll to position [918, 0]
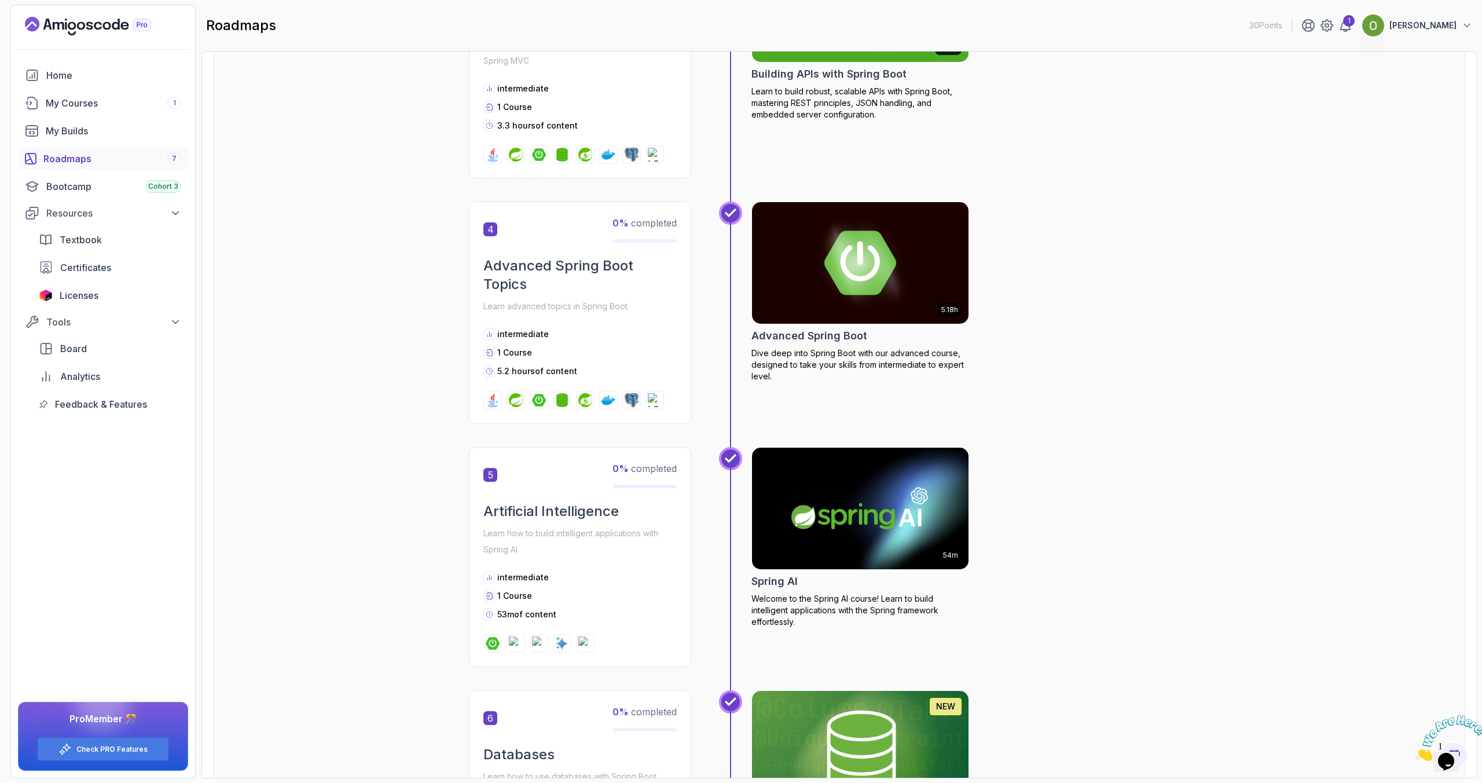
scroll to position [1109, 0]
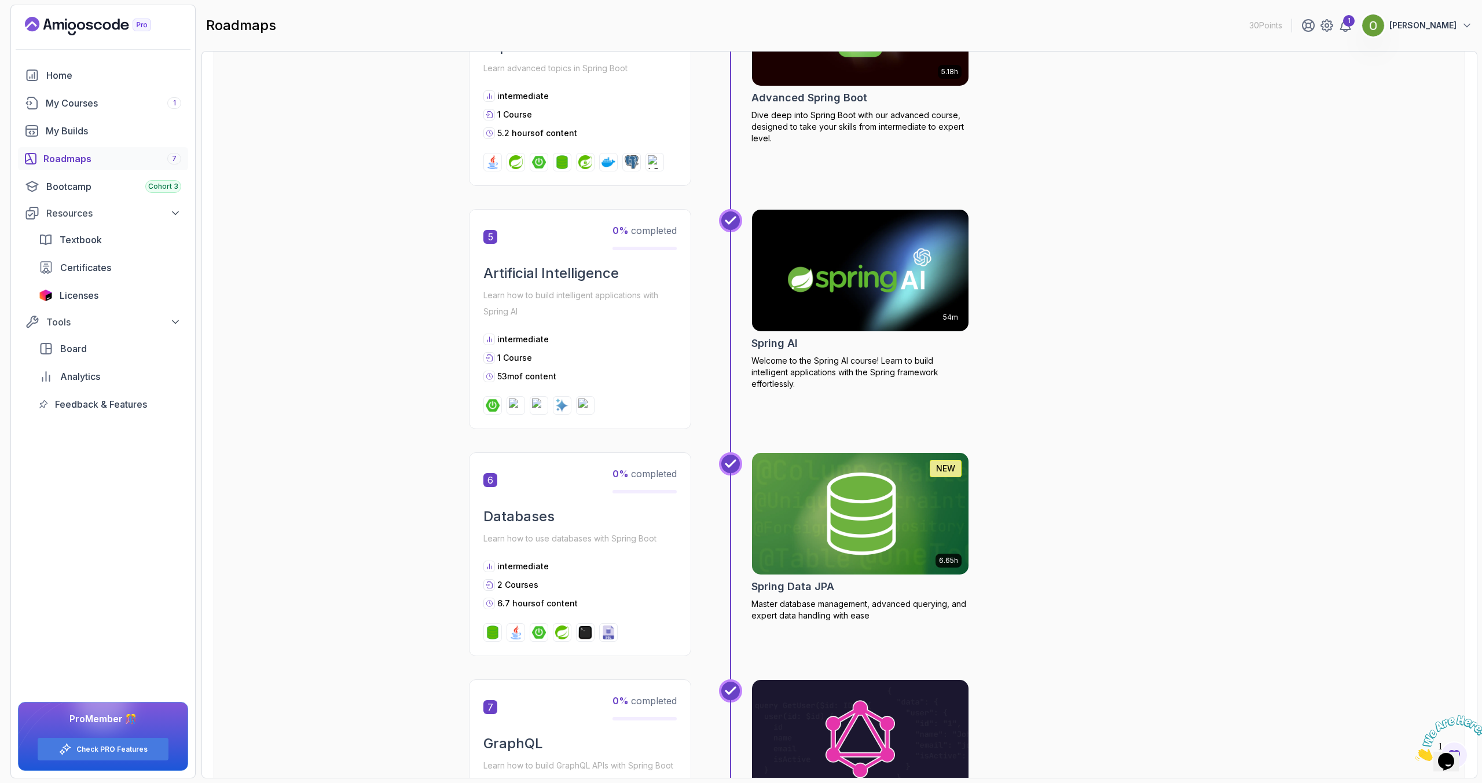
click at [783, 342] on h2 "Spring AI" at bounding box center [774, 343] width 46 height 16
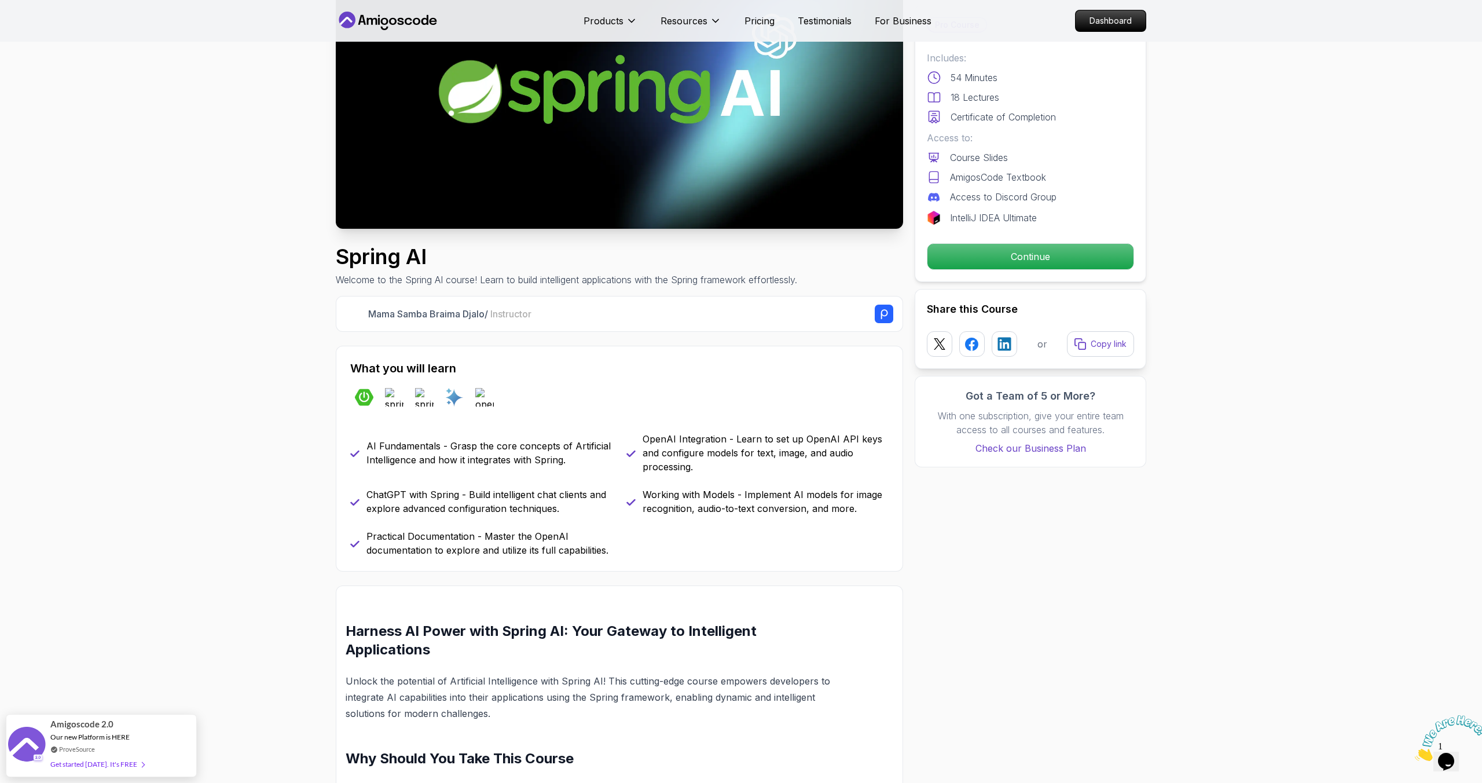
scroll to position [184, 0]
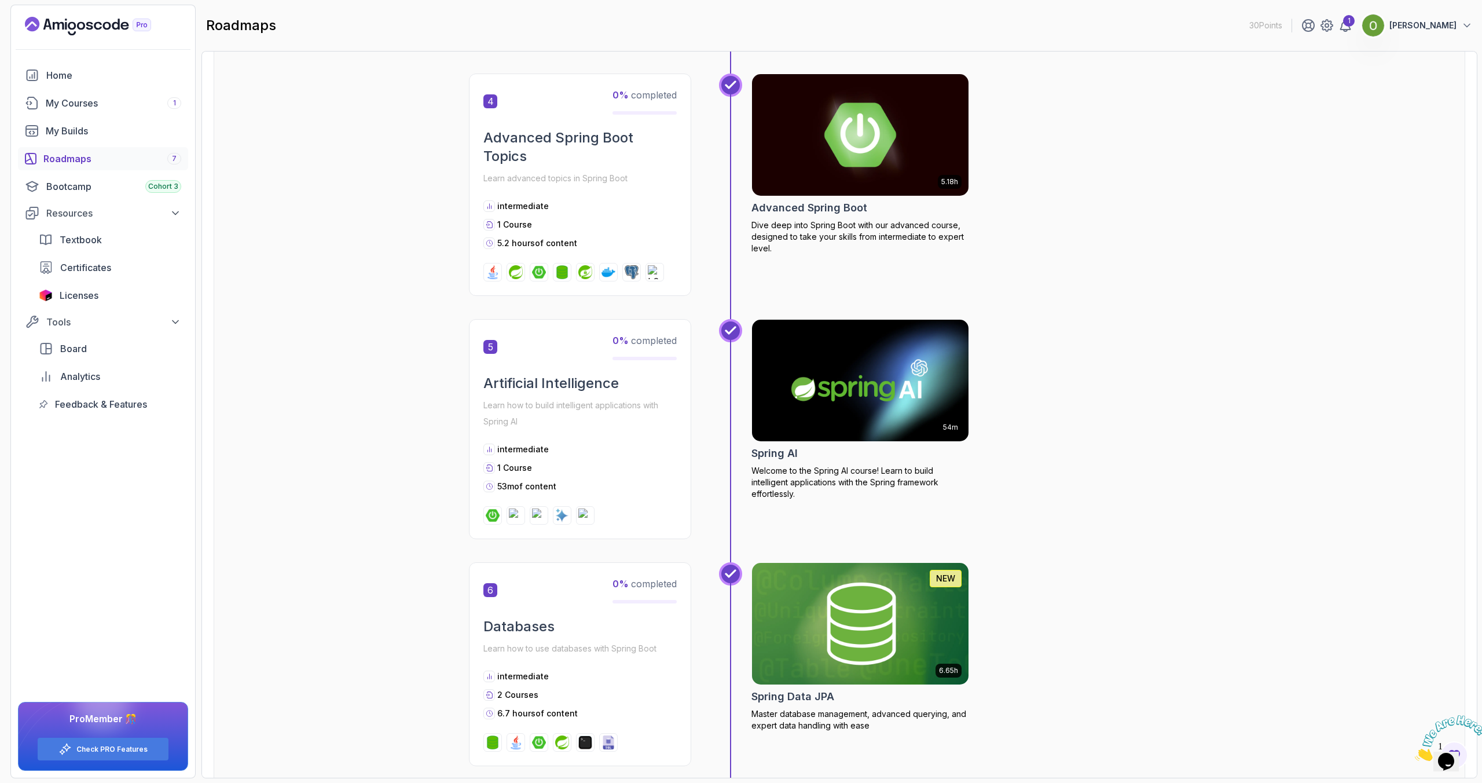
scroll to position [1091, 0]
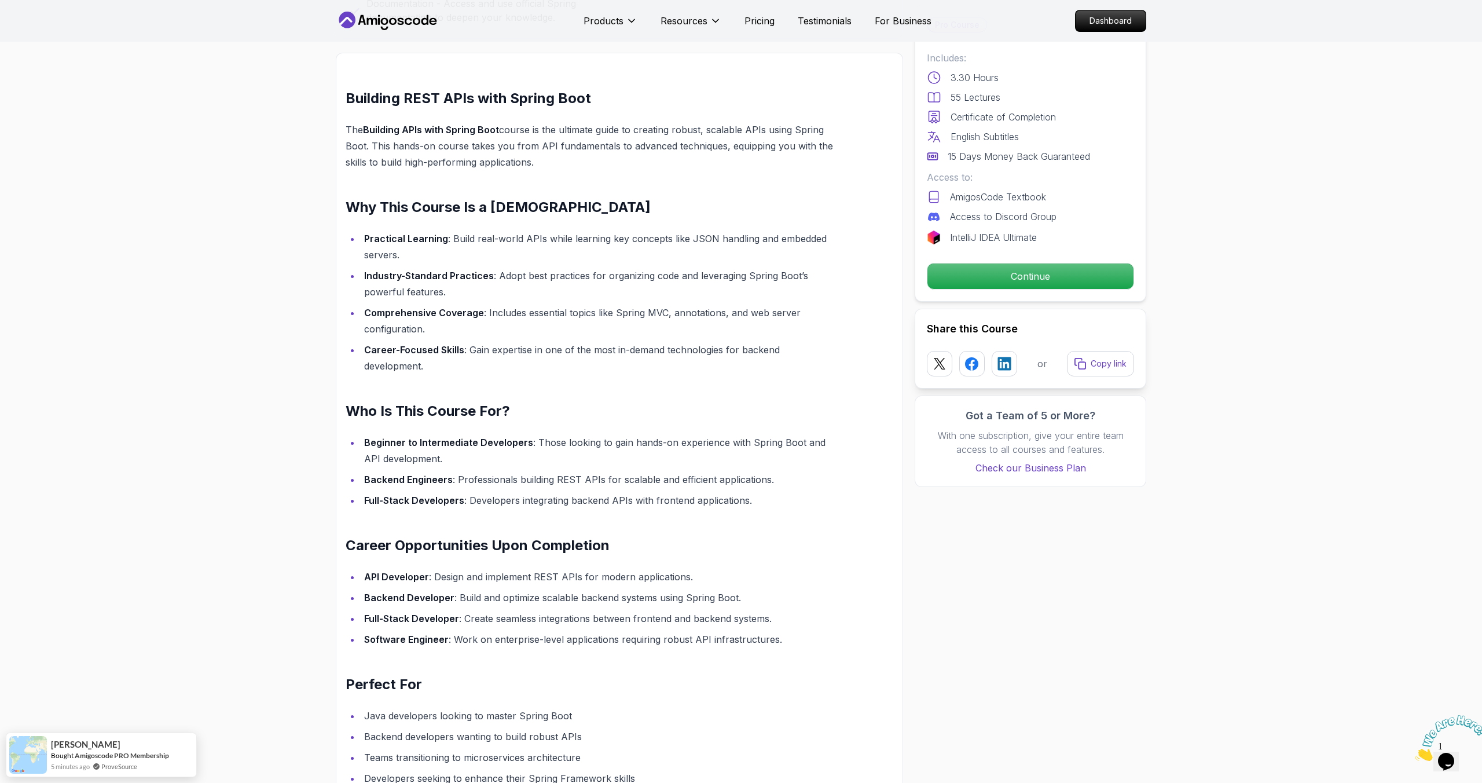
scroll to position [882, 0]
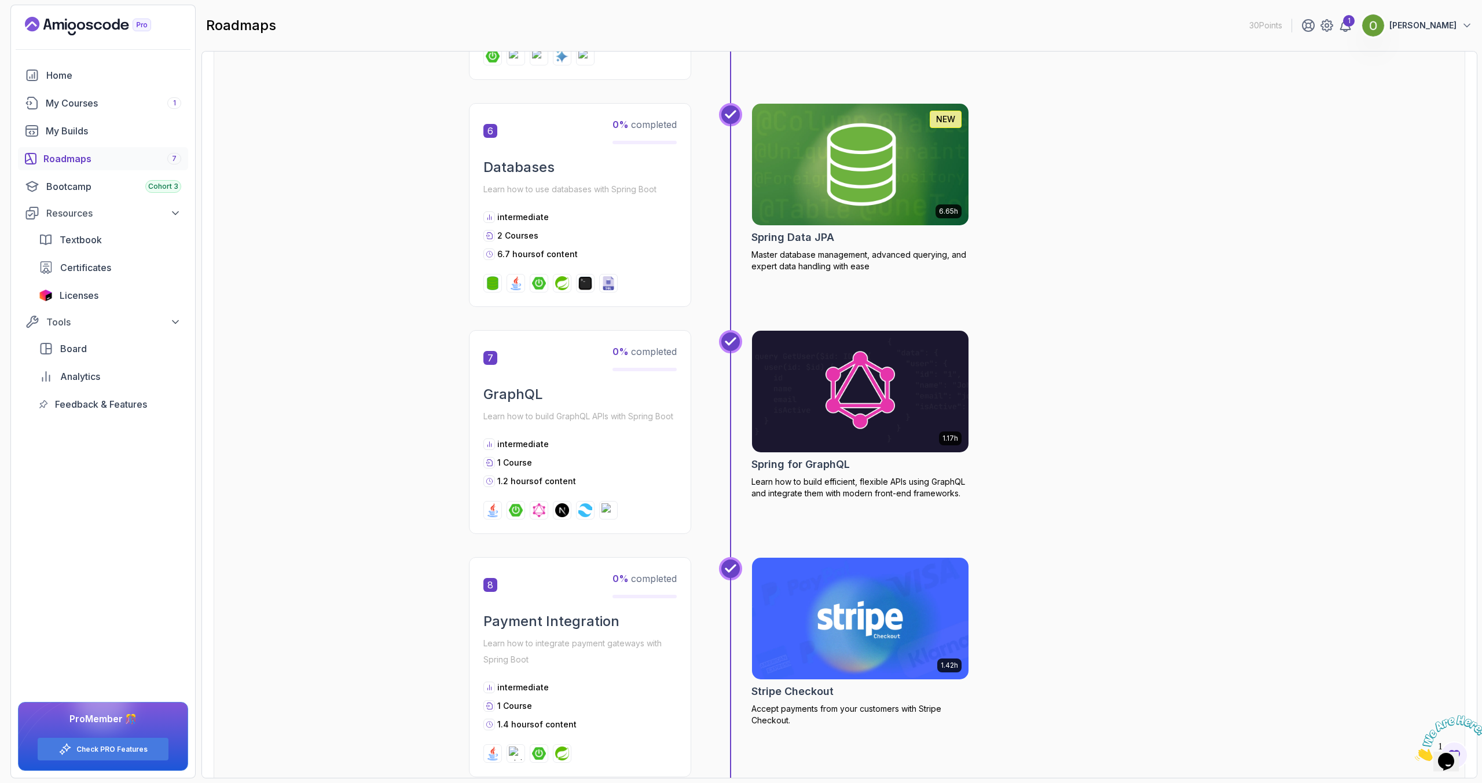
scroll to position [1471, 0]
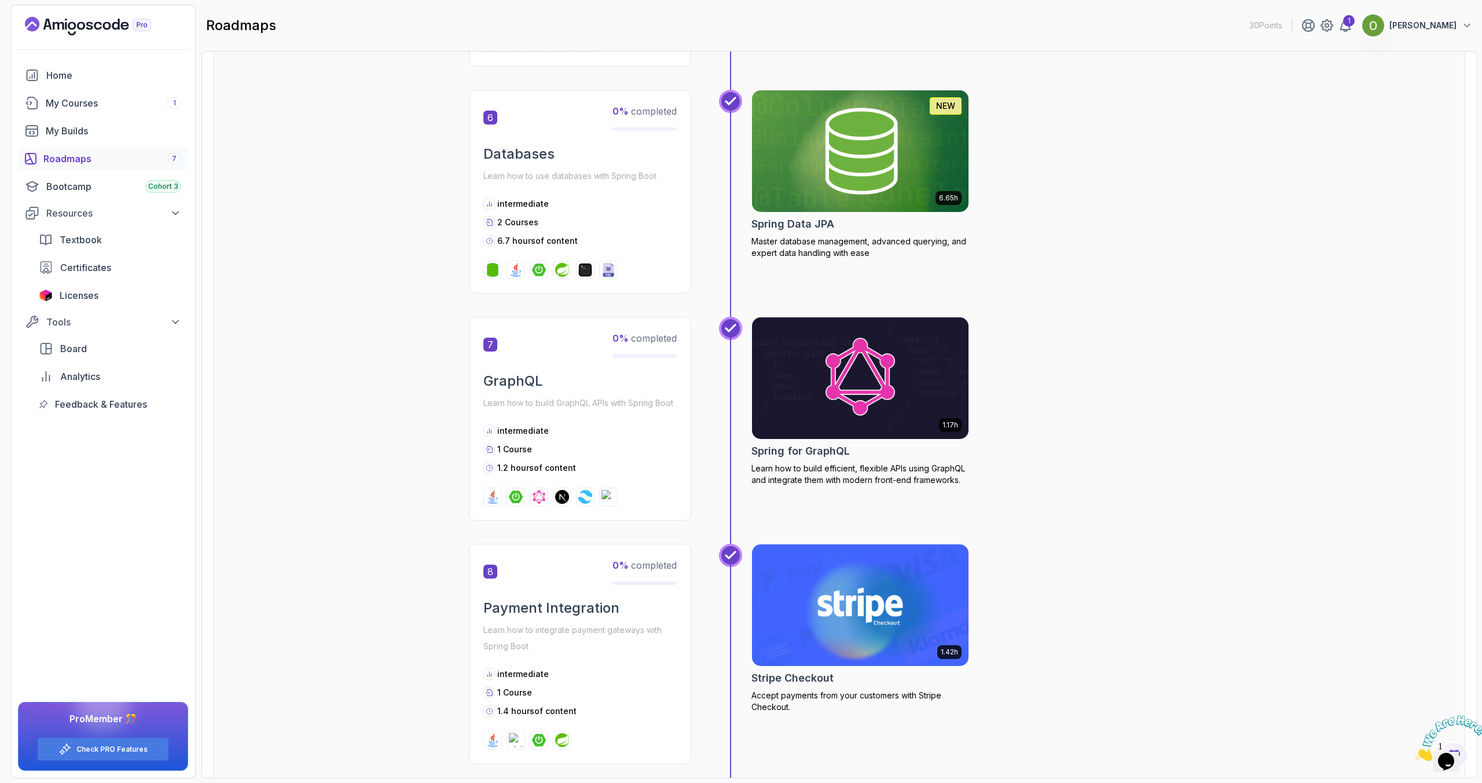
click at [798, 216] on h2 "Spring Data JPA" at bounding box center [792, 224] width 83 height 16
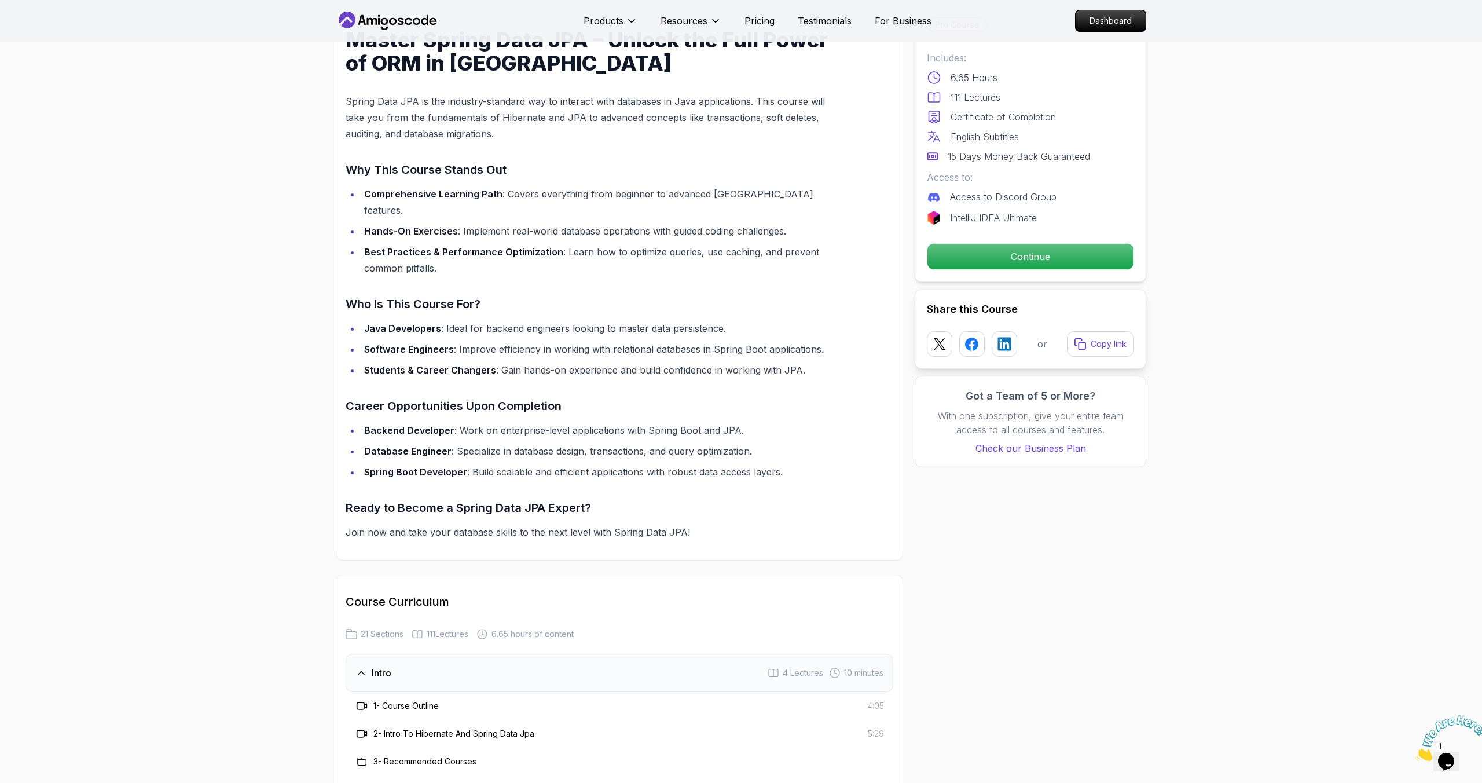
scroll to position [734, 0]
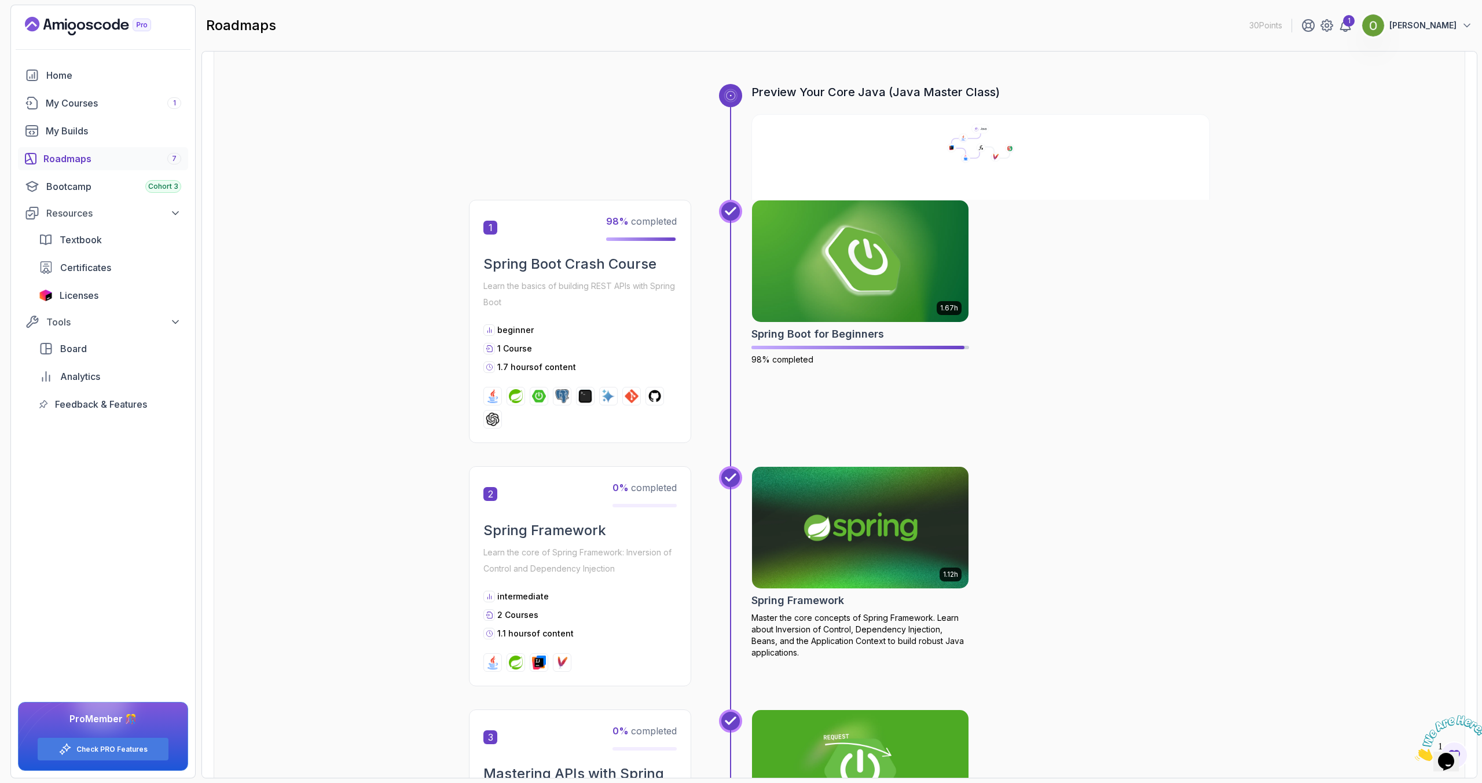
scroll to position [256, 0]
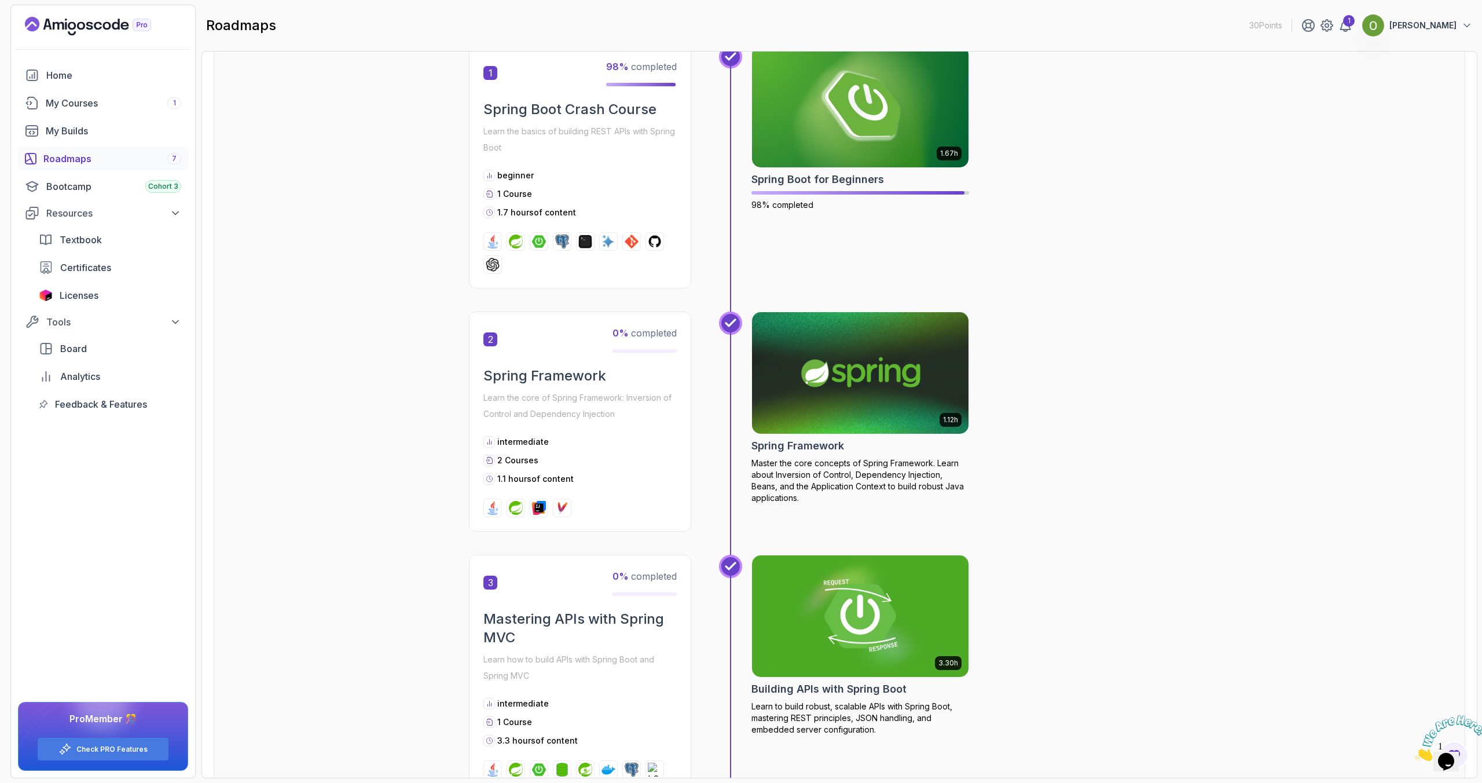
click at [769, 442] on h2 "Spring Framework" at bounding box center [797, 446] width 93 height 16
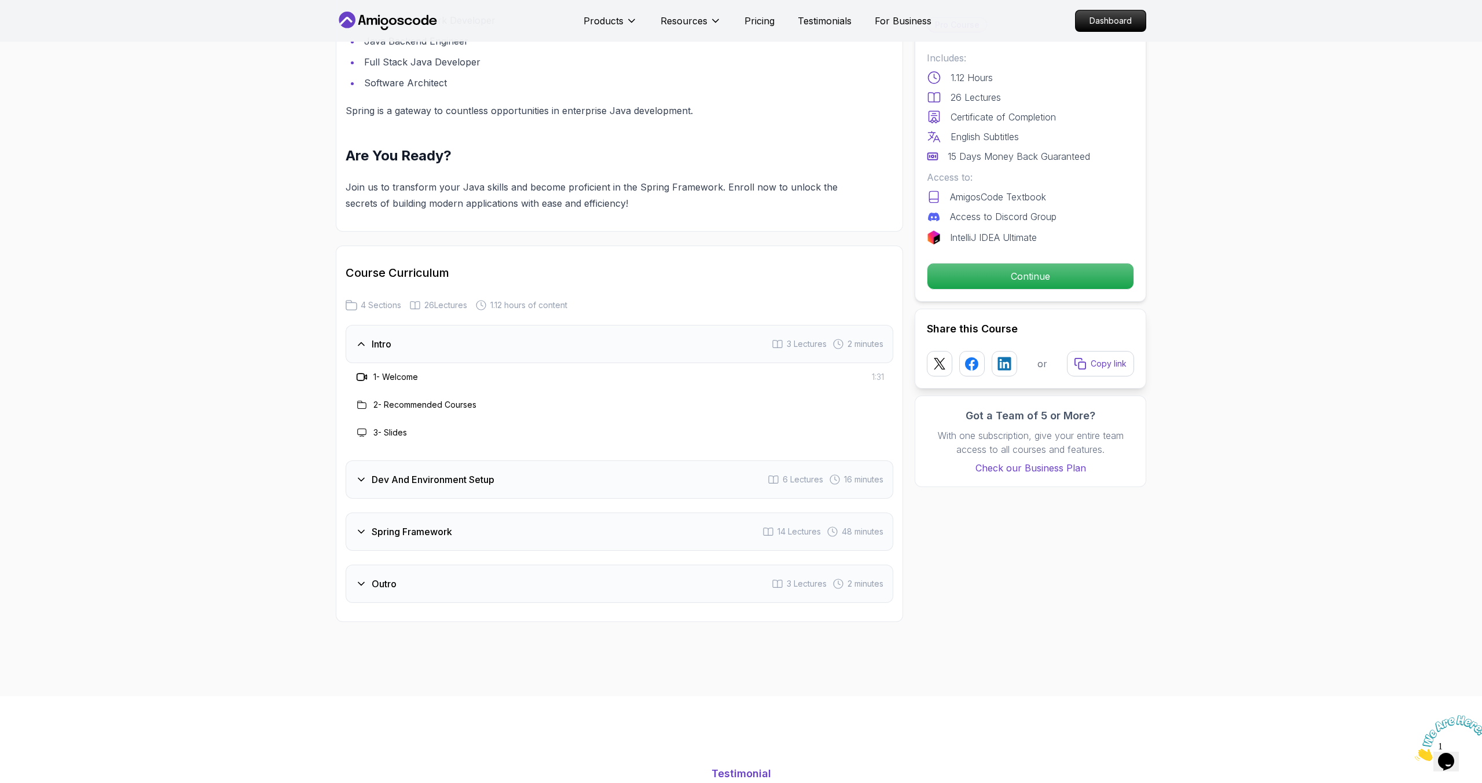
scroll to position [1333, 0]
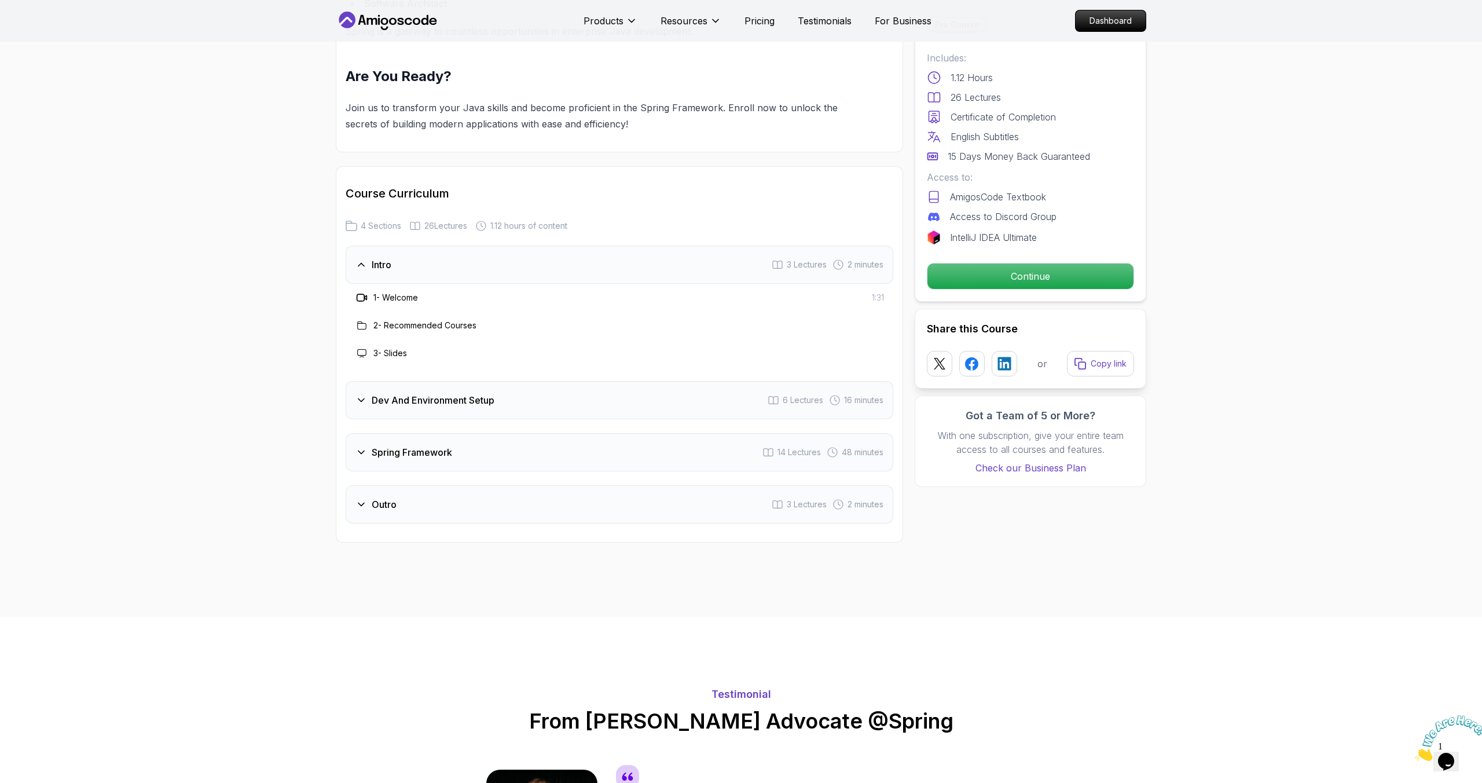
click at [368, 393] on div "Dev And Environment Setup" at bounding box center [424, 400] width 139 height 14
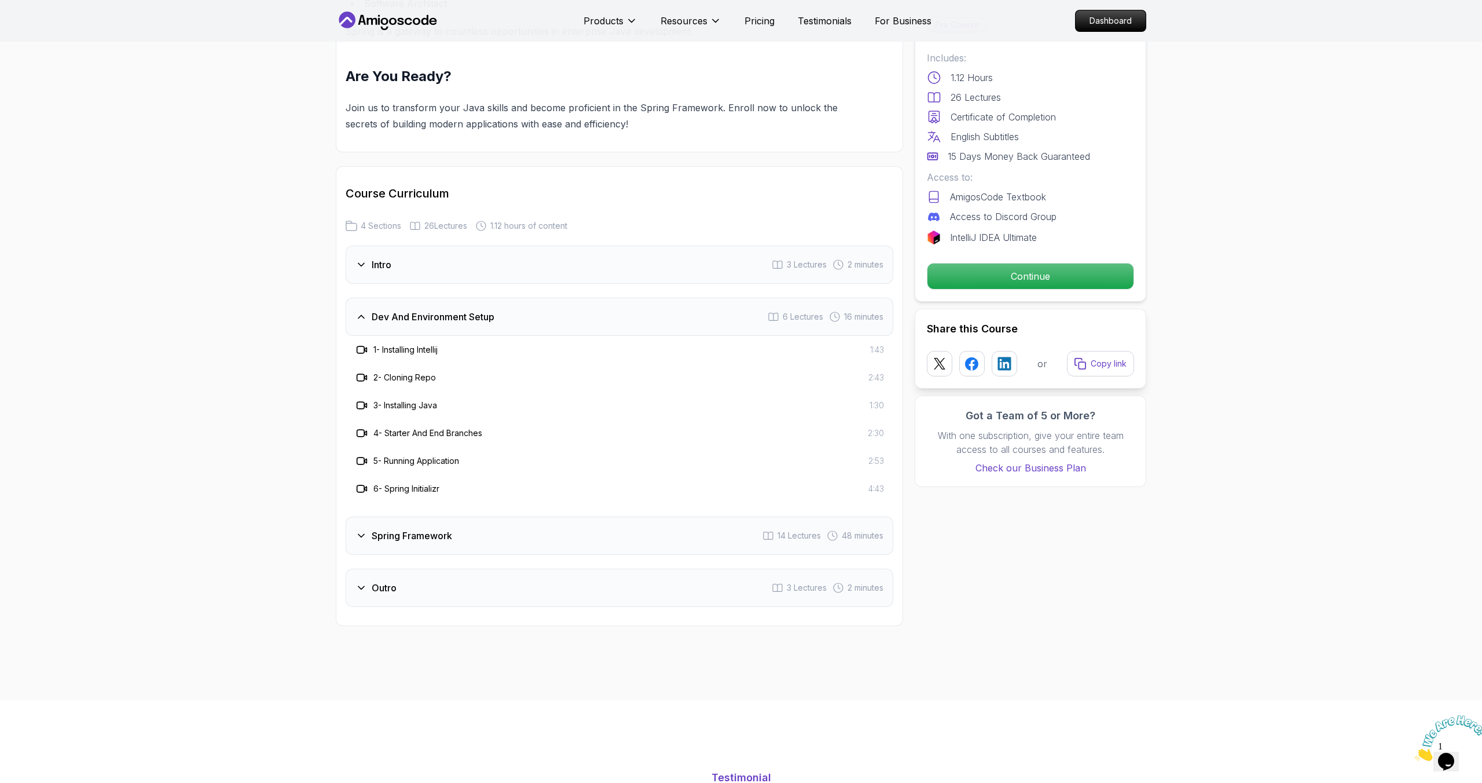
click at [360, 530] on icon at bounding box center [361, 536] width 12 height 12
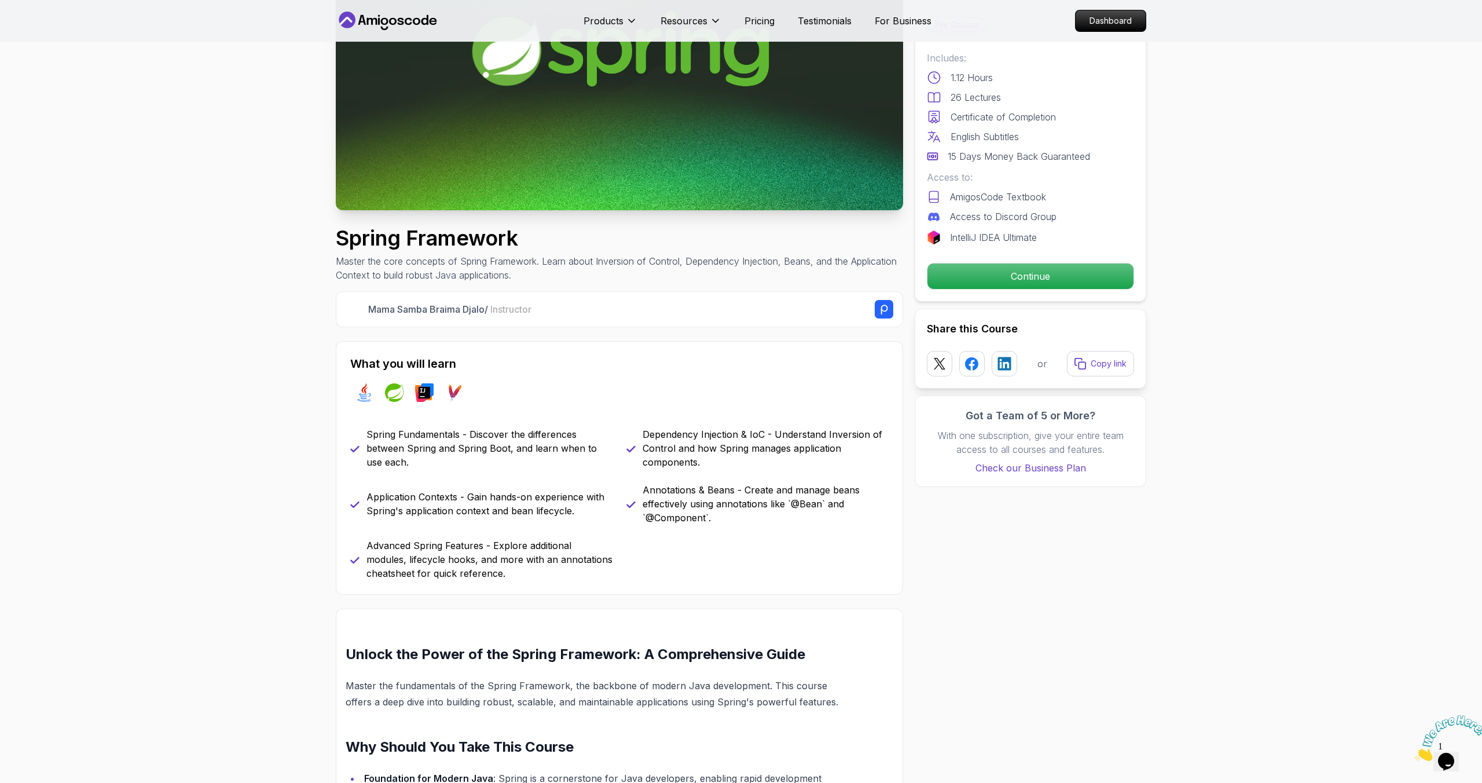
scroll to position [0, 0]
